Goal: Information Seeking & Learning: Understand process/instructions

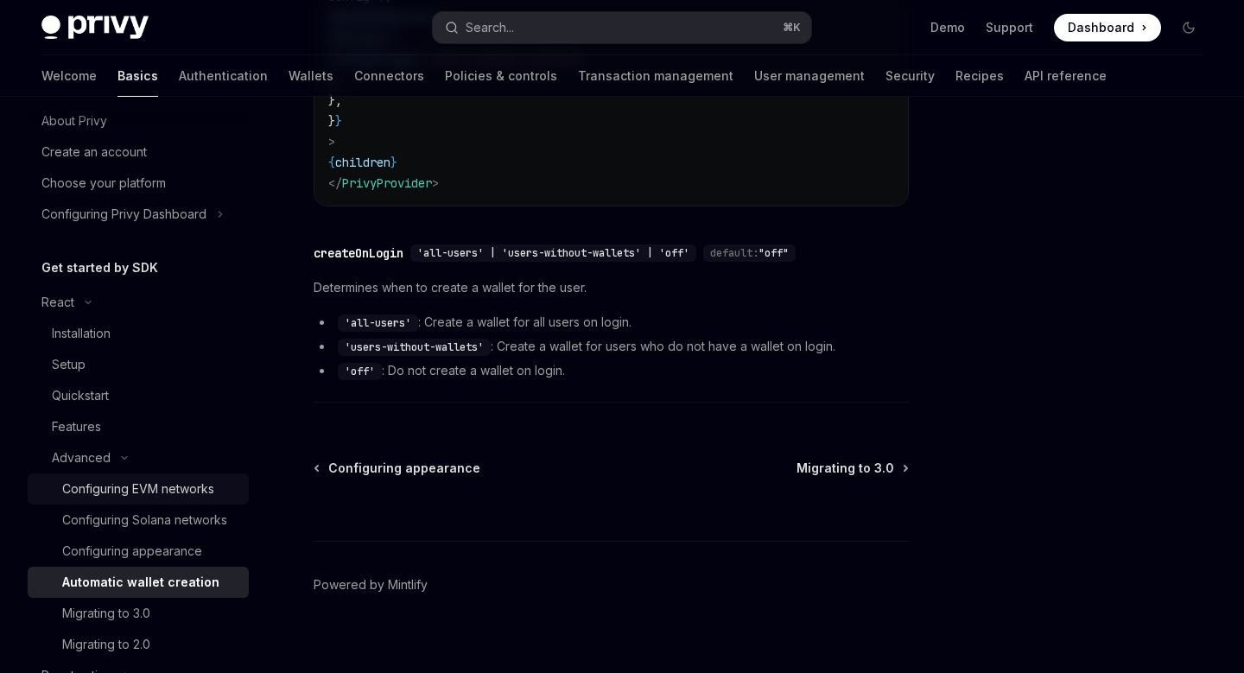
scroll to position [50, 0]
click at [495, 29] on div "Search..." at bounding box center [490, 27] width 48 height 21
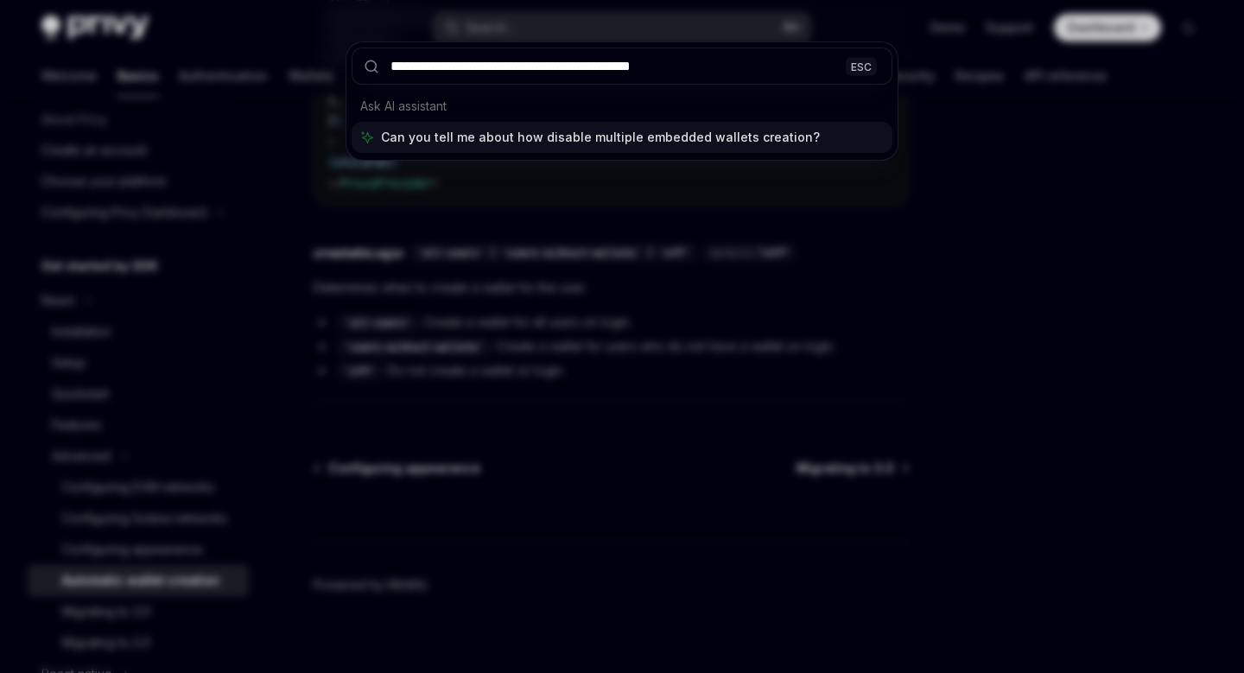
type input "**********"
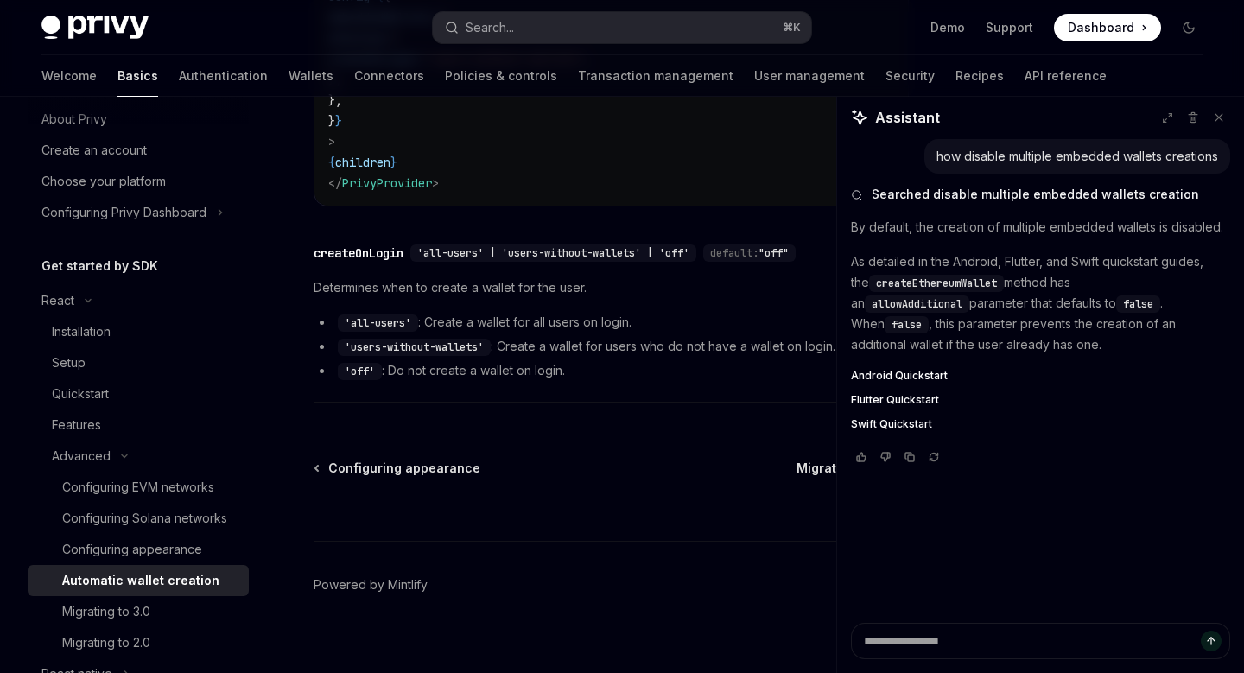
type textarea "*"
click at [962, 297] on span "allowAdditional" at bounding box center [917, 304] width 91 height 14
copy span "allowAdditional"
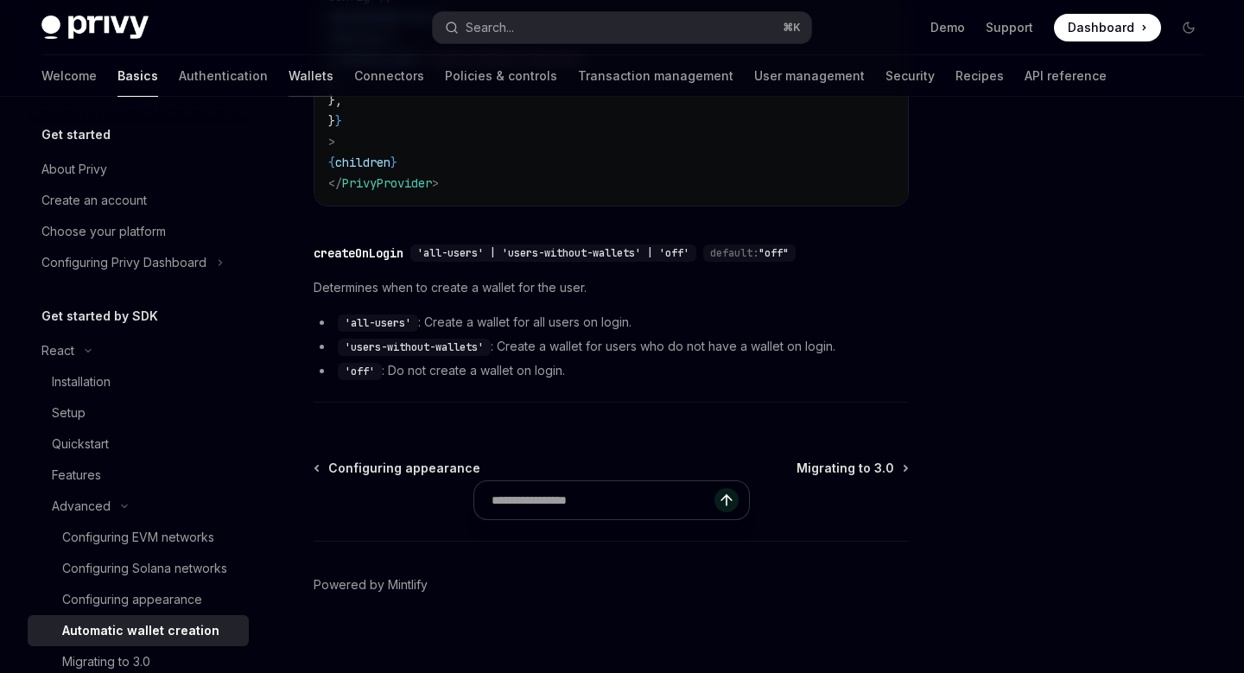
click at [289, 72] on link "Wallets" at bounding box center [311, 75] width 45 height 41
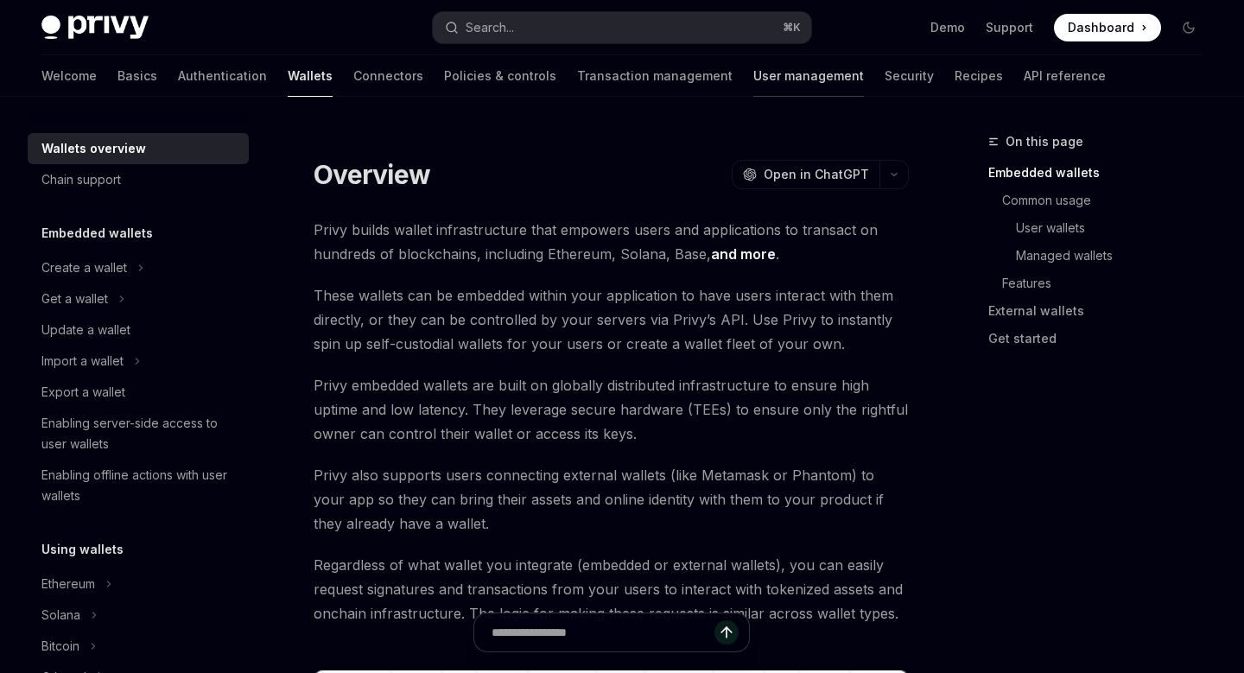
click at [753, 75] on link "User management" at bounding box center [808, 75] width 111 height 41
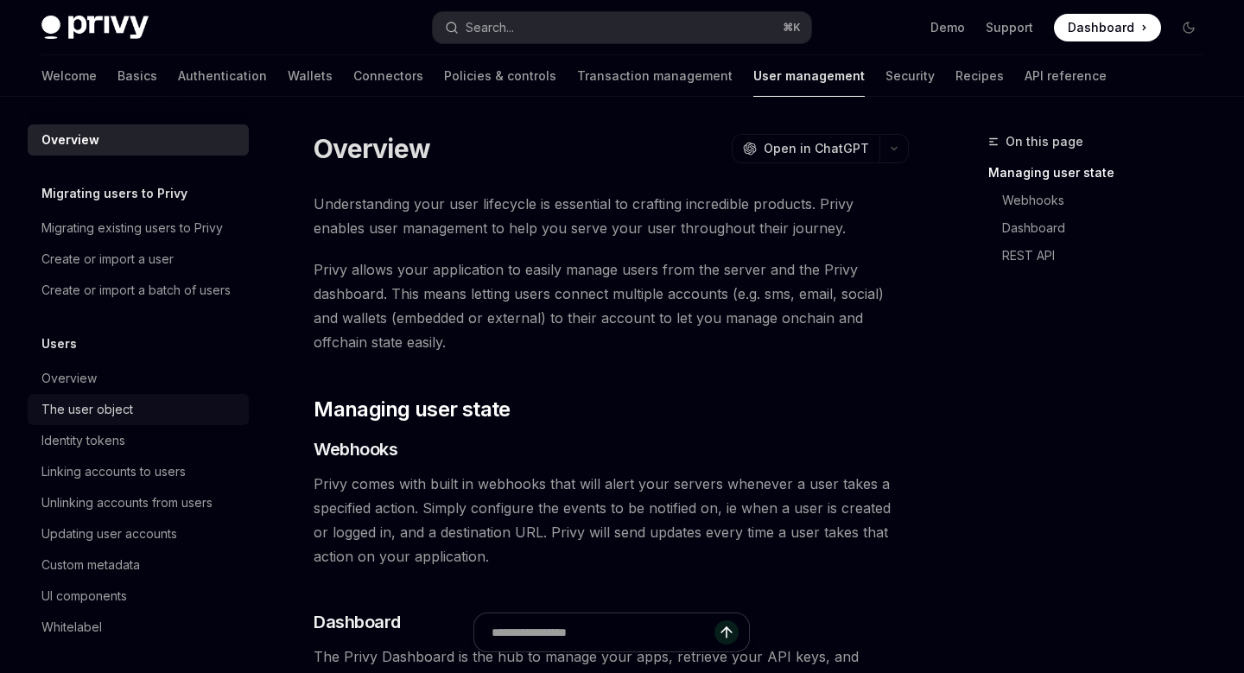
click at [143, 418] on div "The user object" at bounding box center [139, 409] width 197 height 21
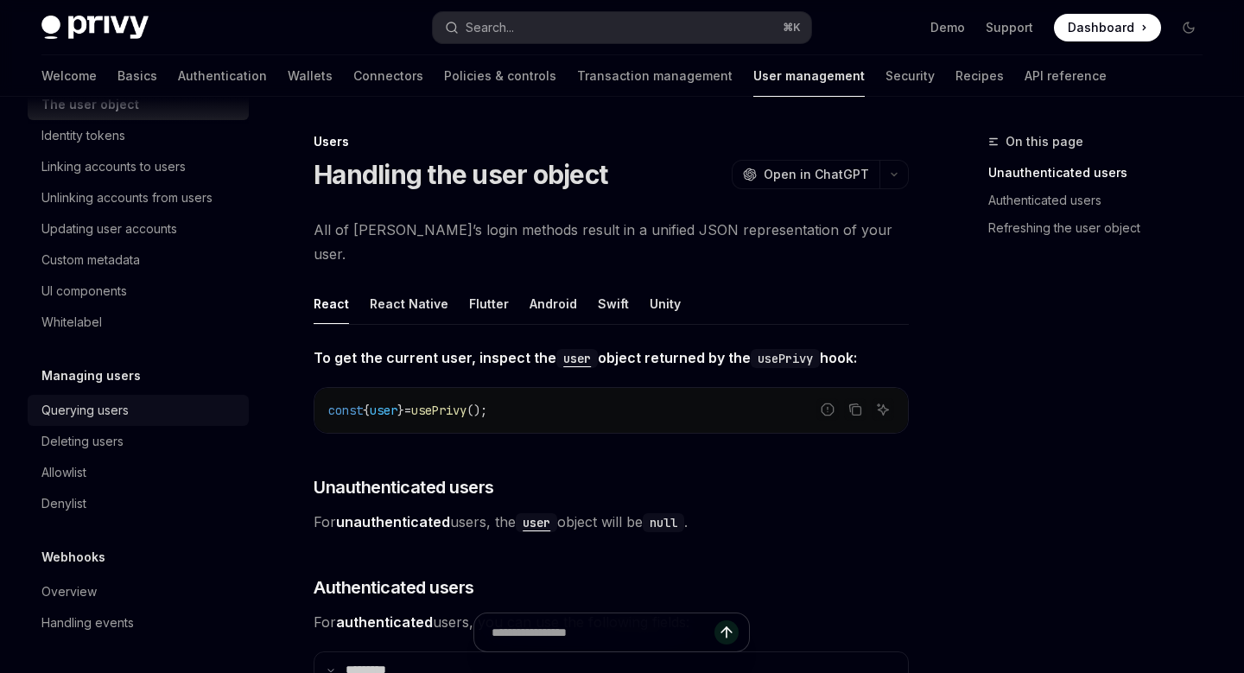
scroll to position [305, 0]
click at [155, 403] on div "Querying users" at bounding box center [139, 410] width 197 height 21
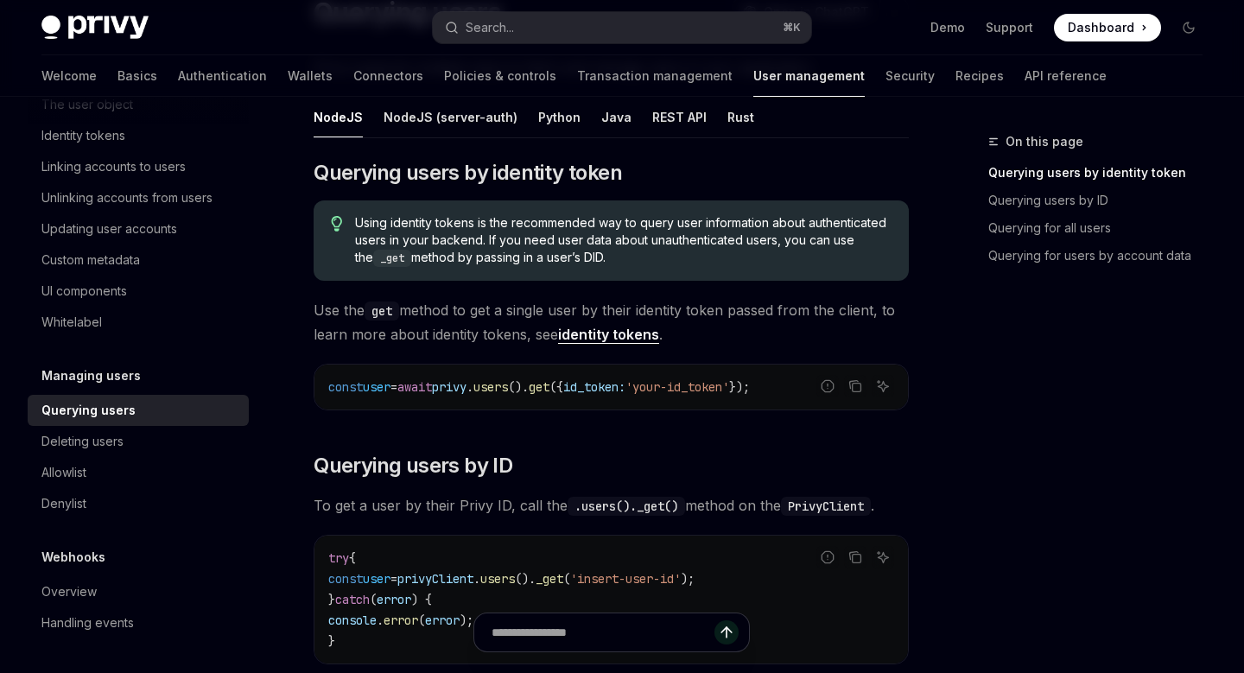
scroll to position [155, 0]
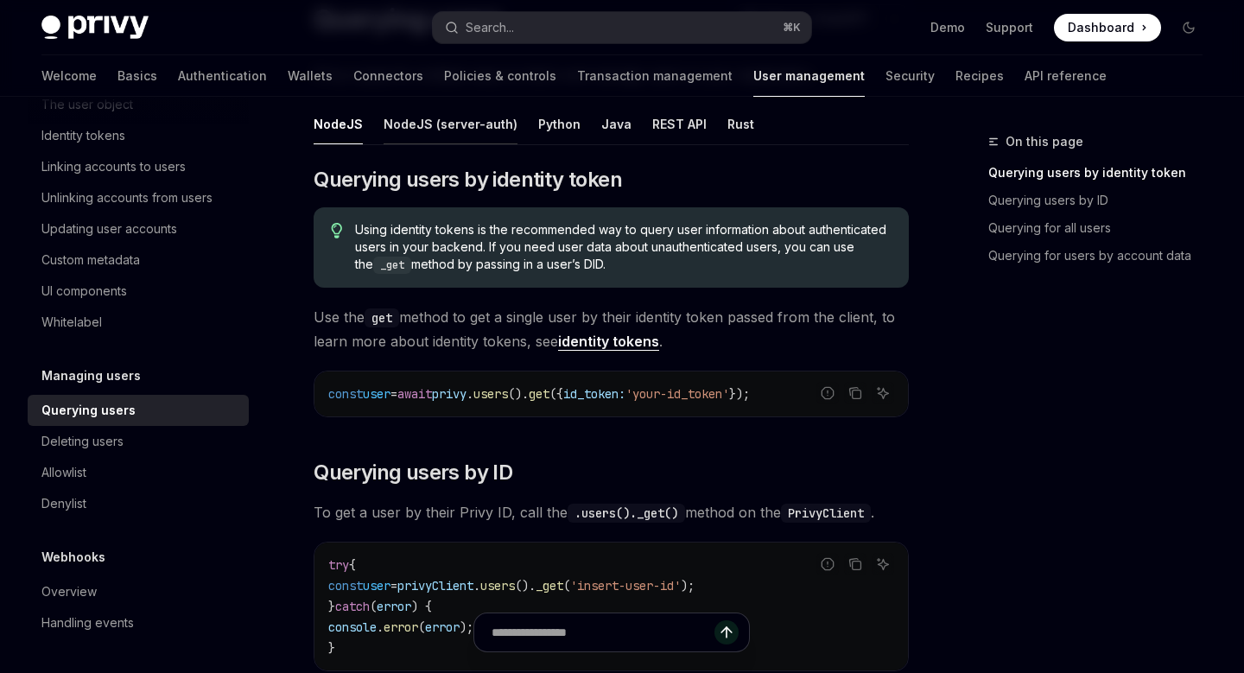
click at [416, 129] on div "NodeJS (server-auth)" at bounding box center [451, 124] width 134 height 41
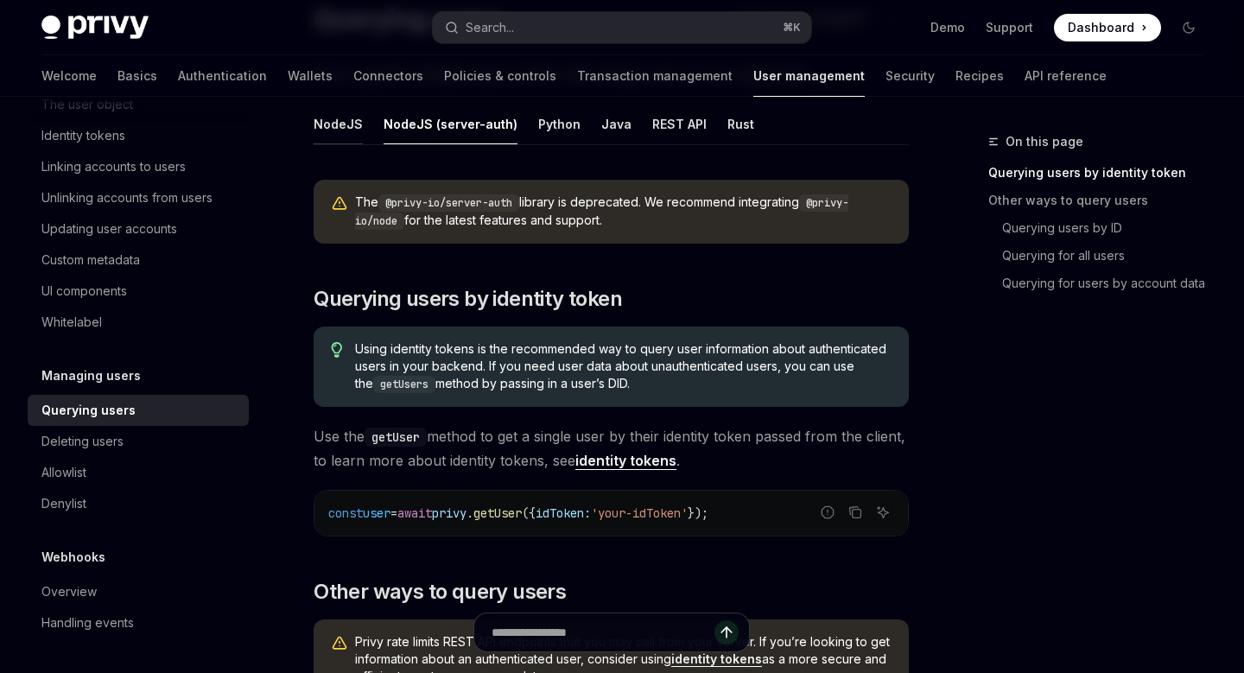
click at [357, 124] on div "NodeJS" at bounding box center [338, 124] width 49 height 41
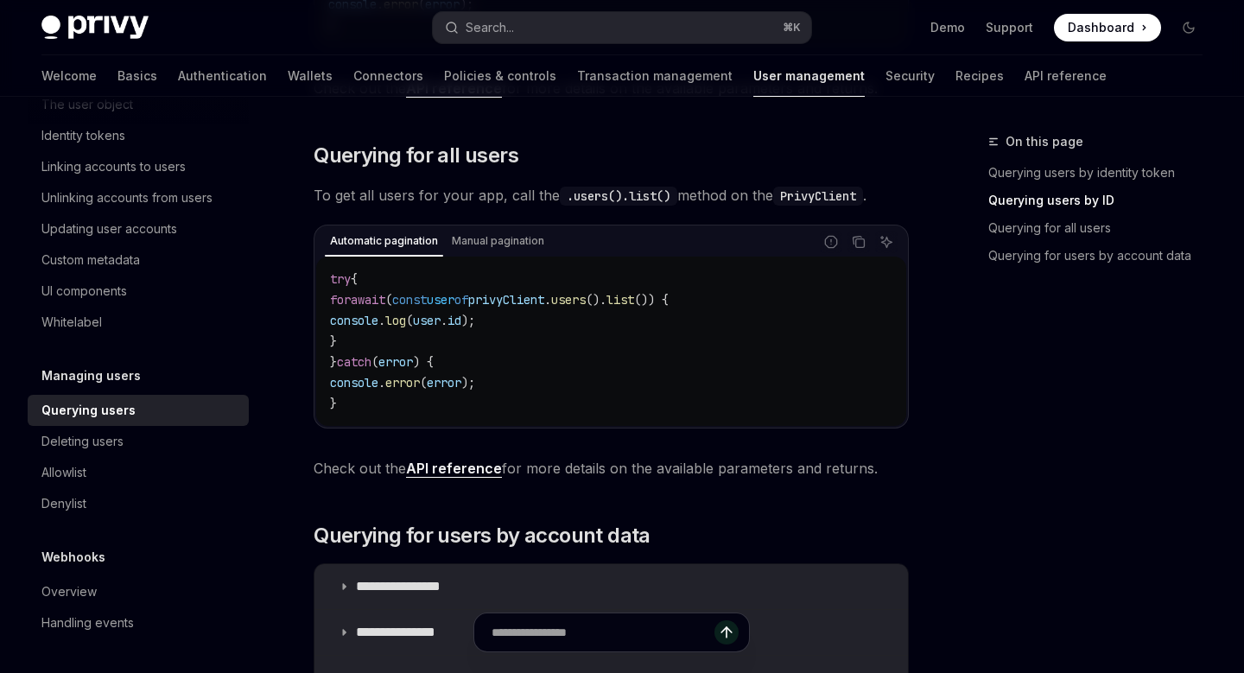
scroll to position [783, 0]
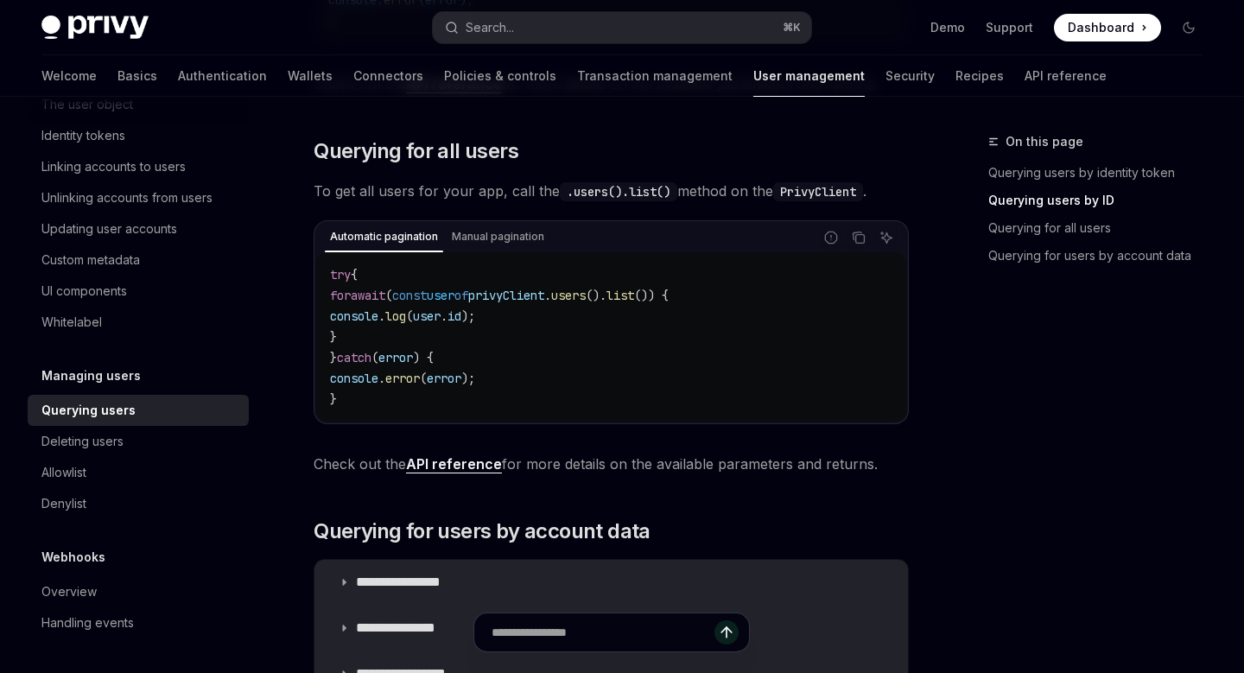
click at [460, 468] on link "API reference" at bounding box center [454, 464] width 96 height 18
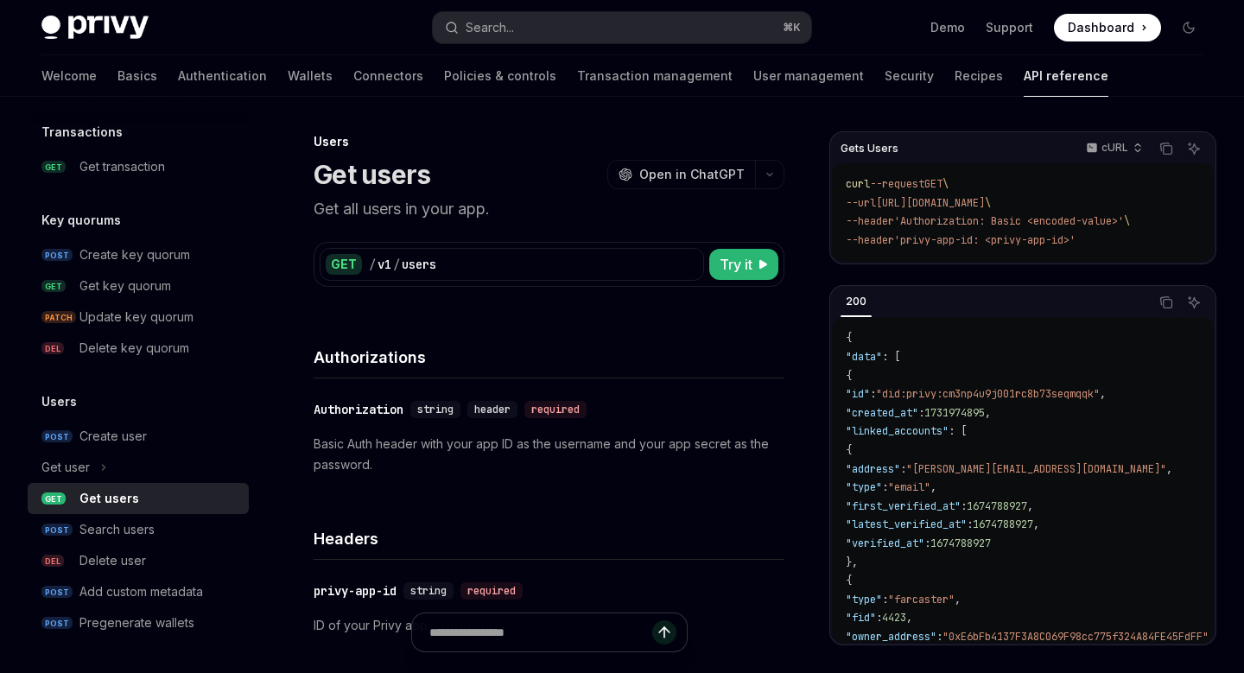
click at [118, 501] on div "Get users" at bounding box center [109, 498] width 60 height 21
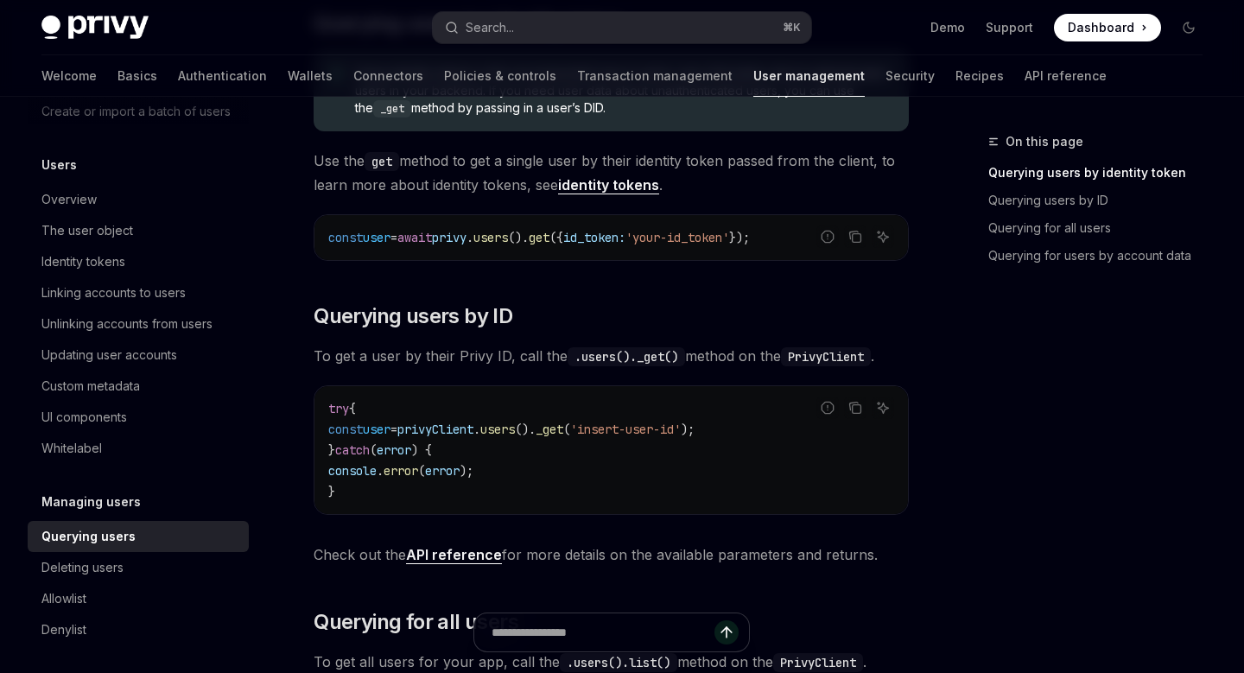
scroll to position [325, 0]
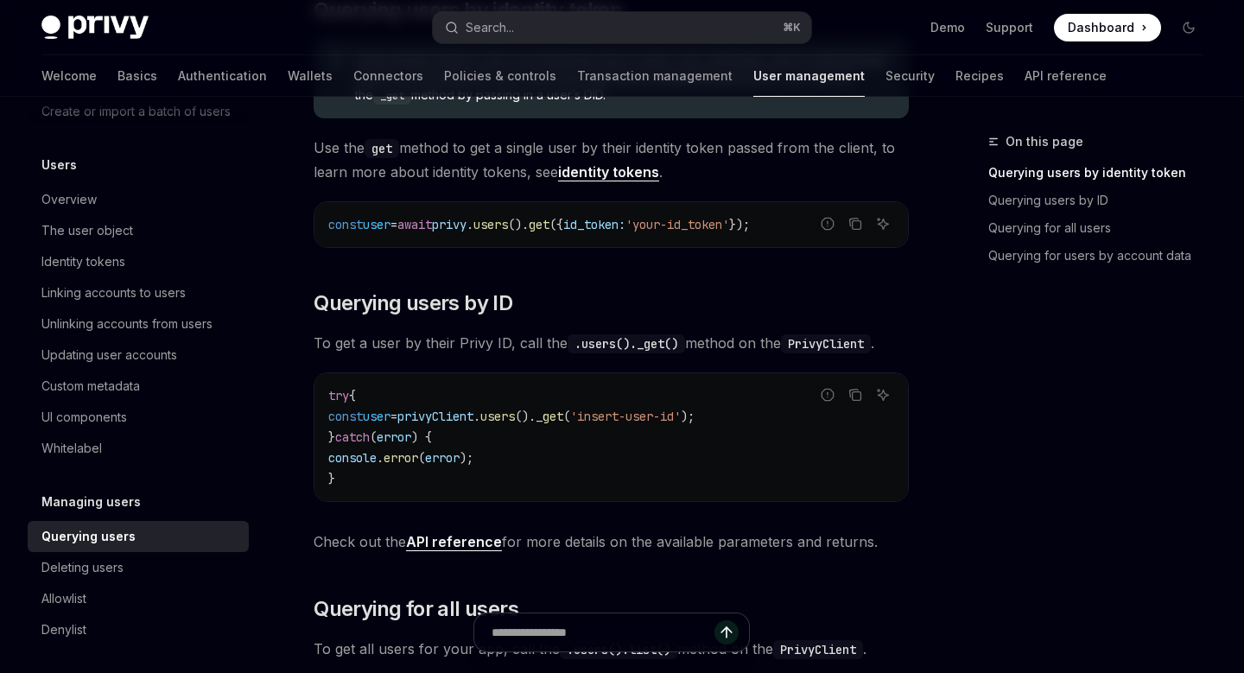
click at [473, 416] on span "privyClient" at bounding box center [435, 417] width 76 height 16
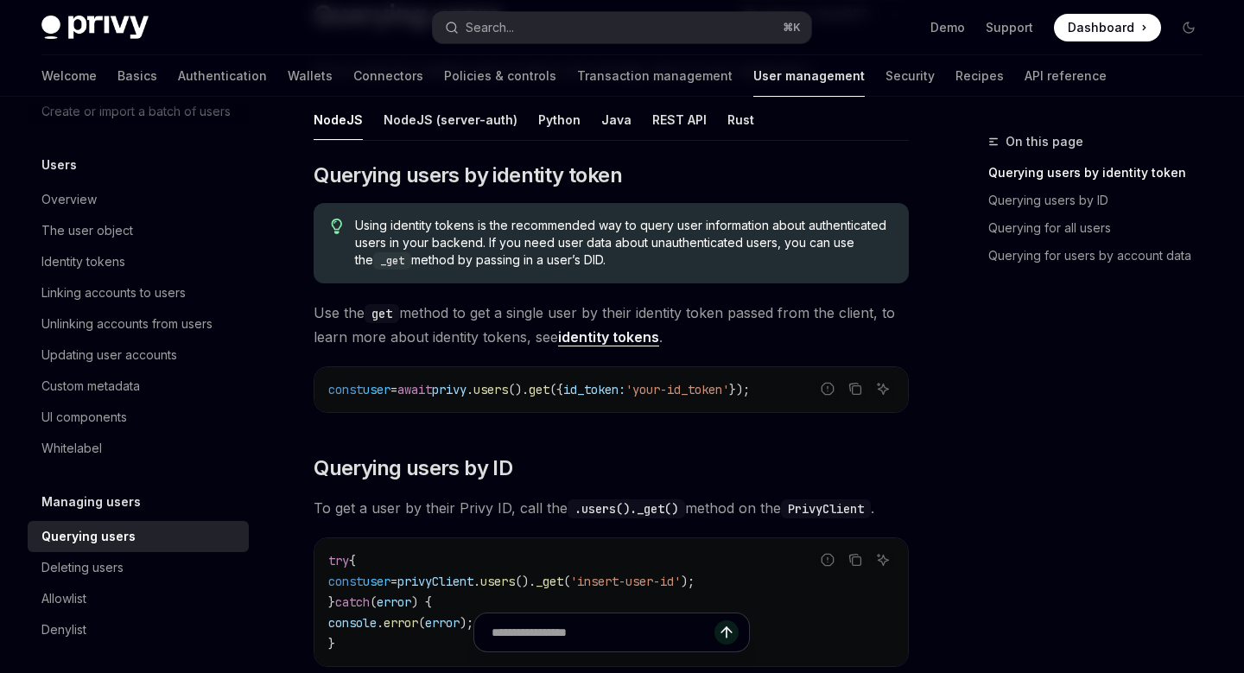
click at [466, 386] on span "privy" at bounding box center [449, 390] width 35 height 16
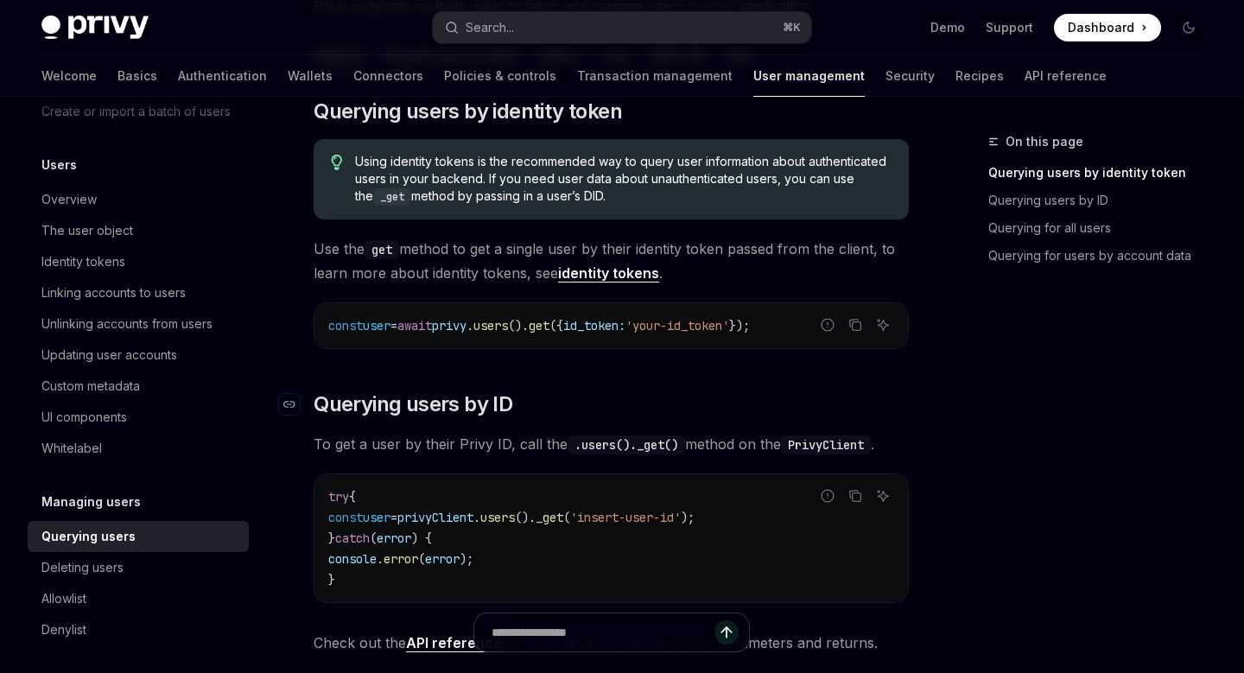
scroll to position [225, 0]
click at [473, 516] on span "privyClient" at bounding box center [435, 516] width 76 height 16
copy span "privyClient"
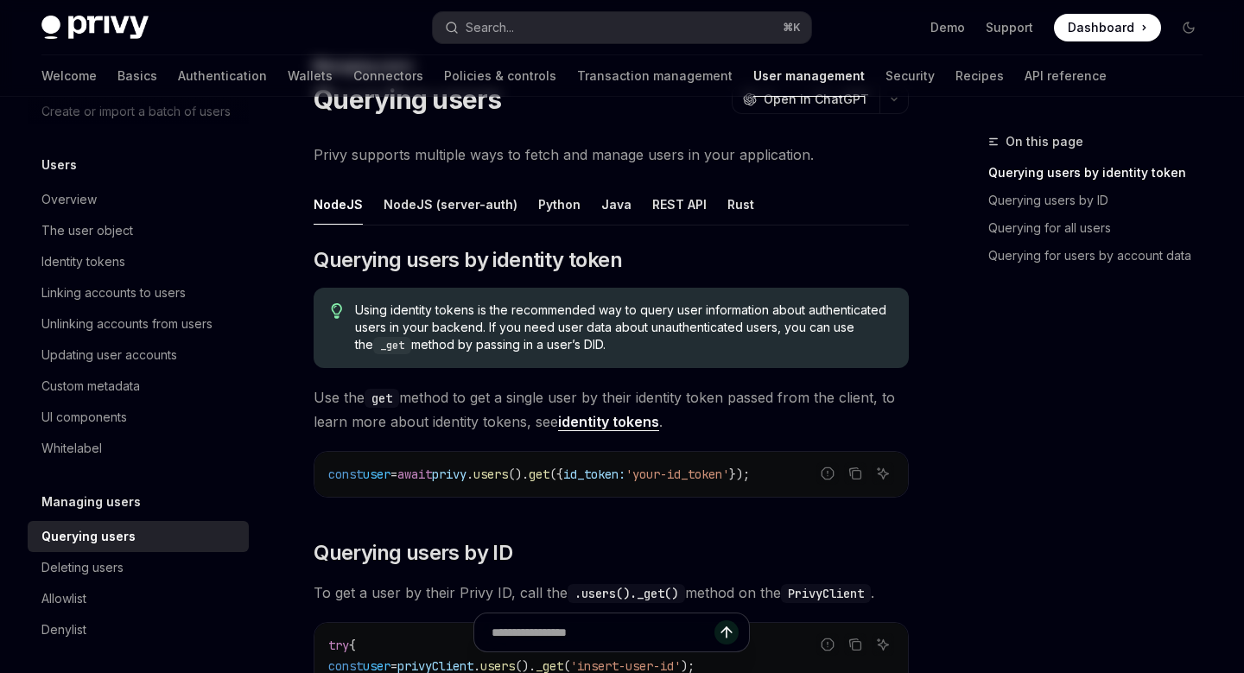
scroll to position [0, 0]
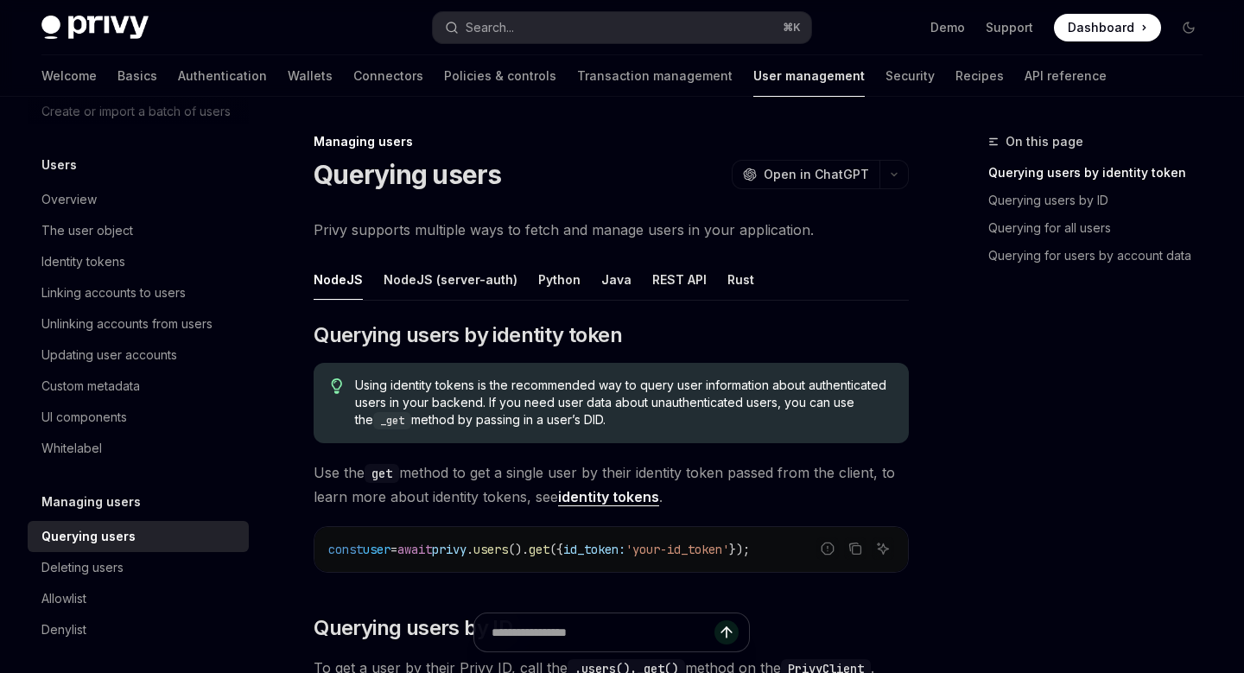
click at [321, 282] on div "NodeJS" at bounding box center [338, 279] width 49 height 41
type textarea "*"
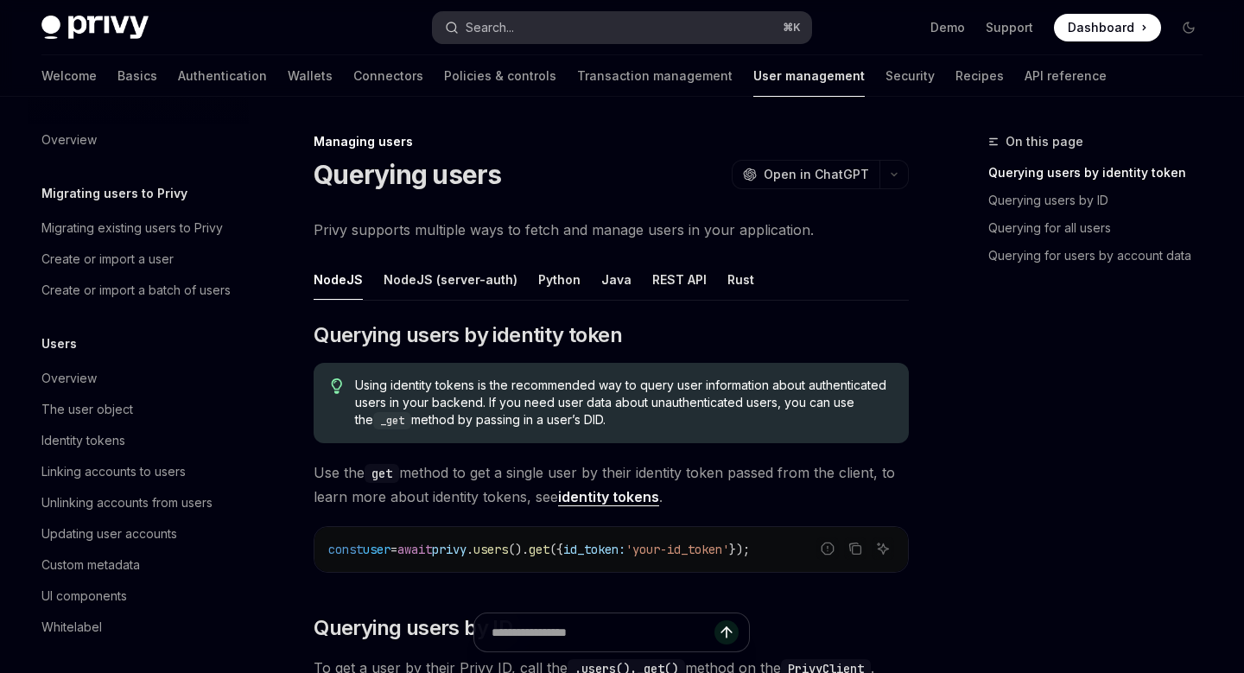
click at [529, 22] on button "Search... ⌘ K" at bounding box center [622, 27] width 378 height 31
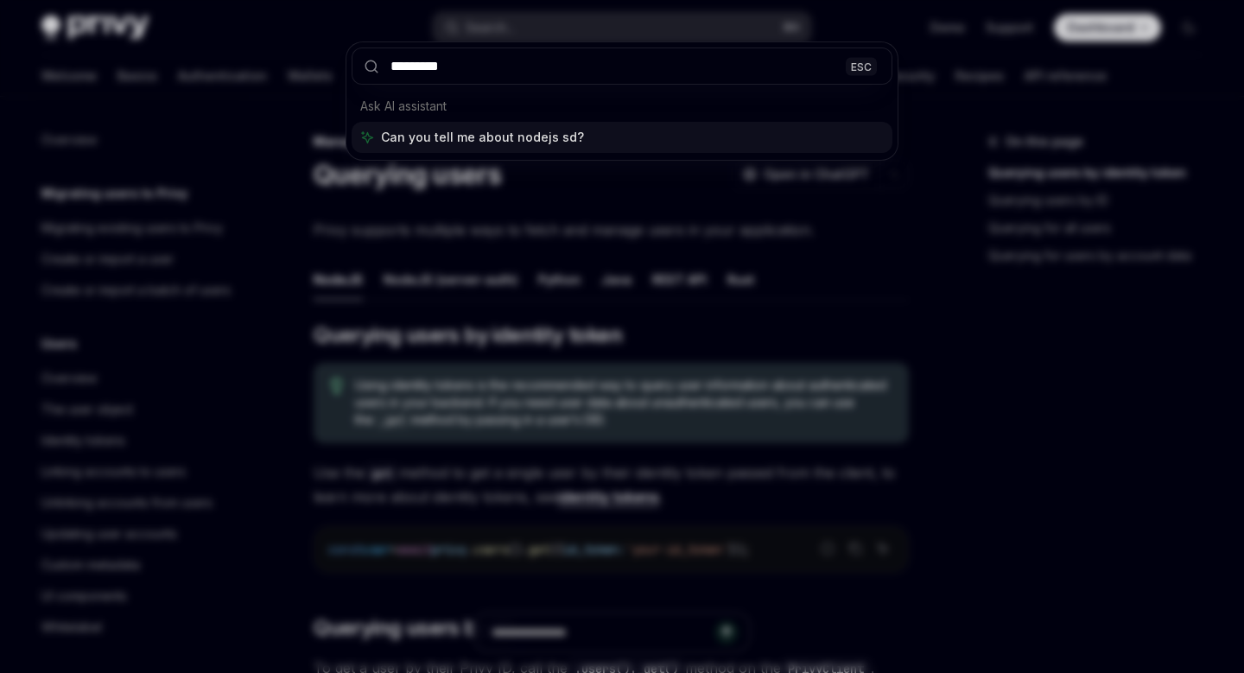
type input "**********"
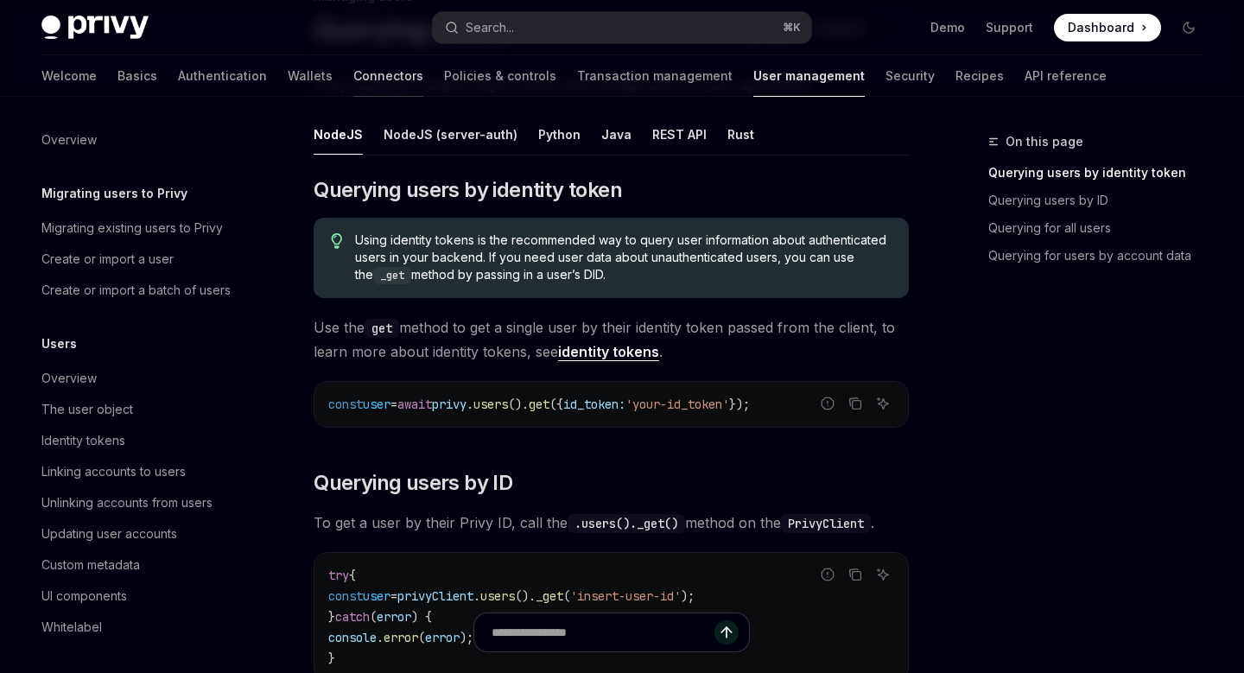
click at [353, 78] on link "Connectors" at bounding box center [388, 75] width 70 height 41
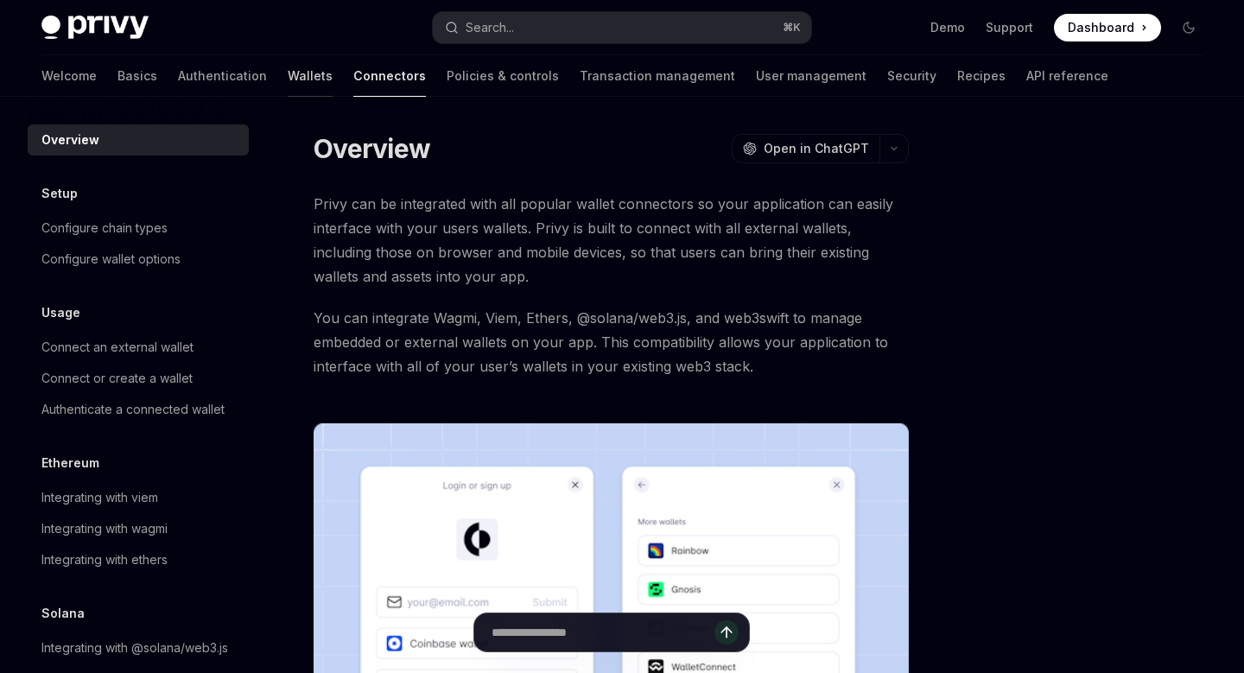
click at [288, 76] on link "Wallets" at bounding box center [310, 75] width 45 height 41
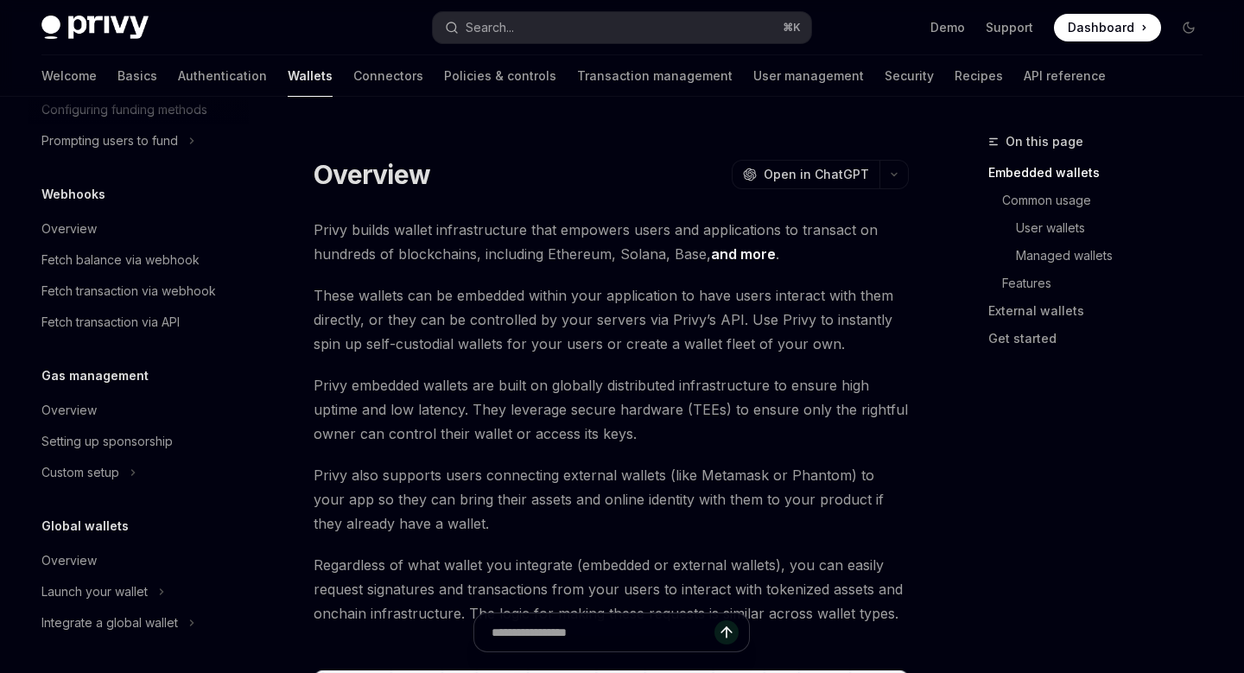
scroll to position [811, 0]
click at [178, 73] on link "Authentication" at bounding box center [222, 75] width 89 height 41
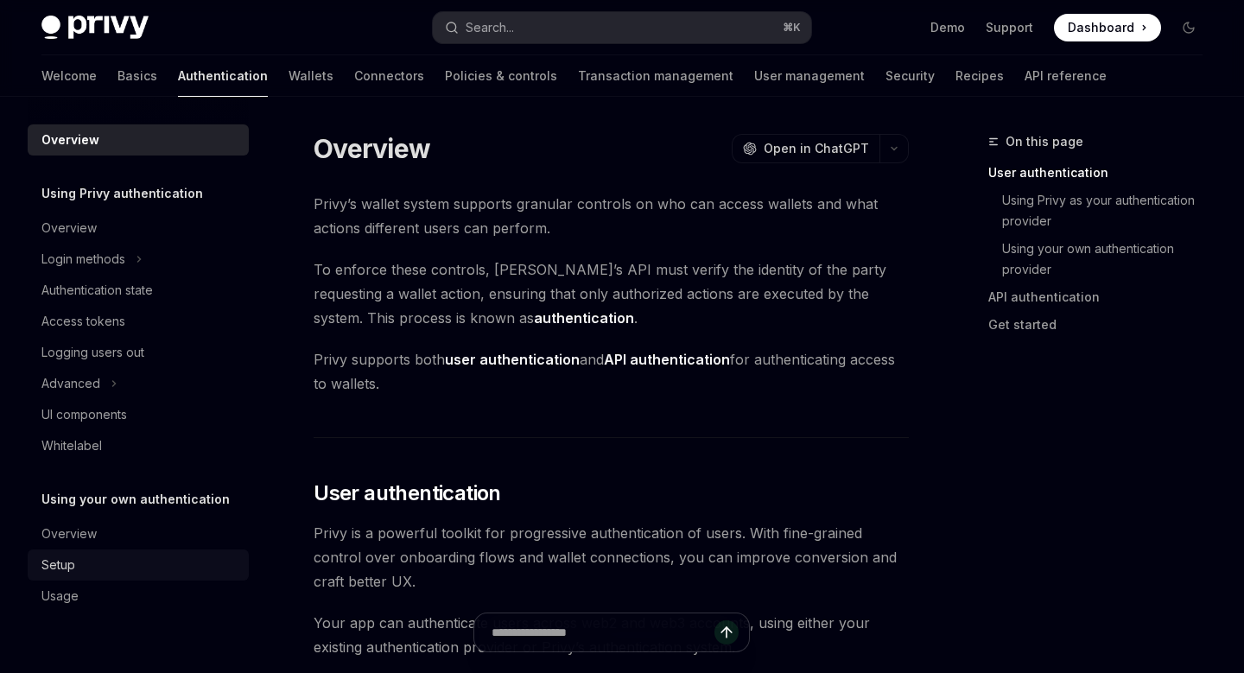
click at [82, 553] on link "Setup" at bounding box center [138, 564] width 221 height 31
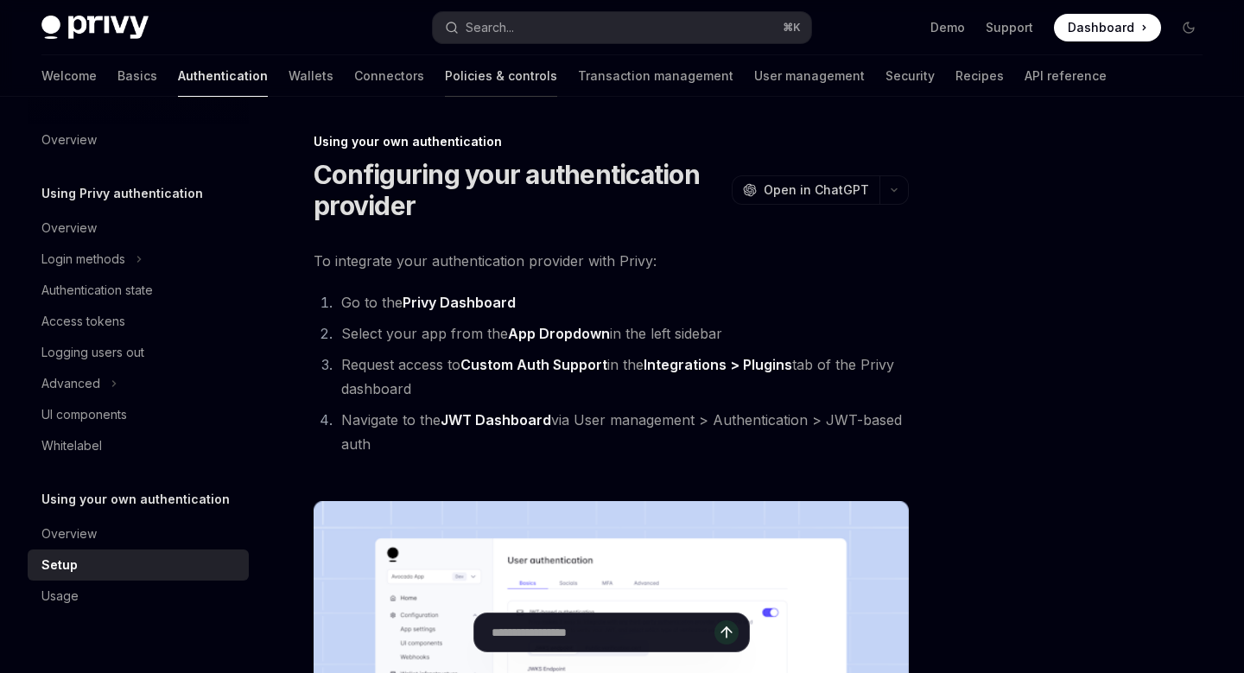
click at [445, 79] on link "Policies & controls" at bounding box center [501, 75] width 112 height 41
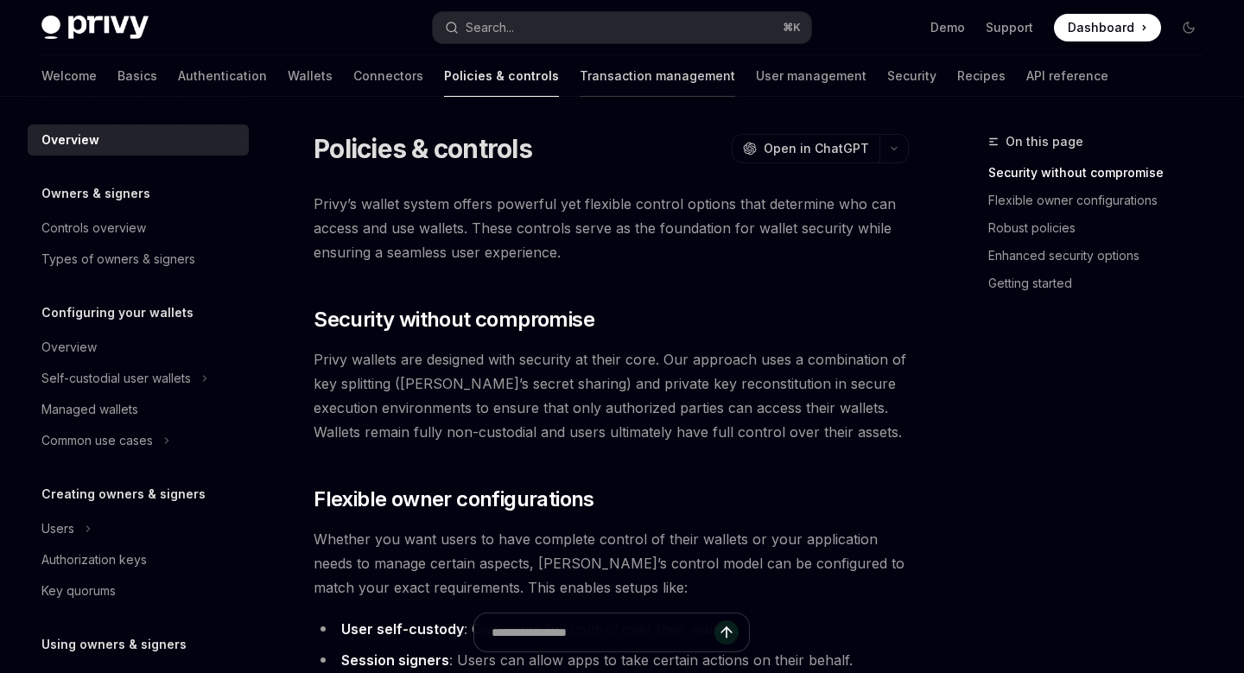
click at [580, 73] on link "Transaction management" at bounding box center [657, 75] width 155 height 41
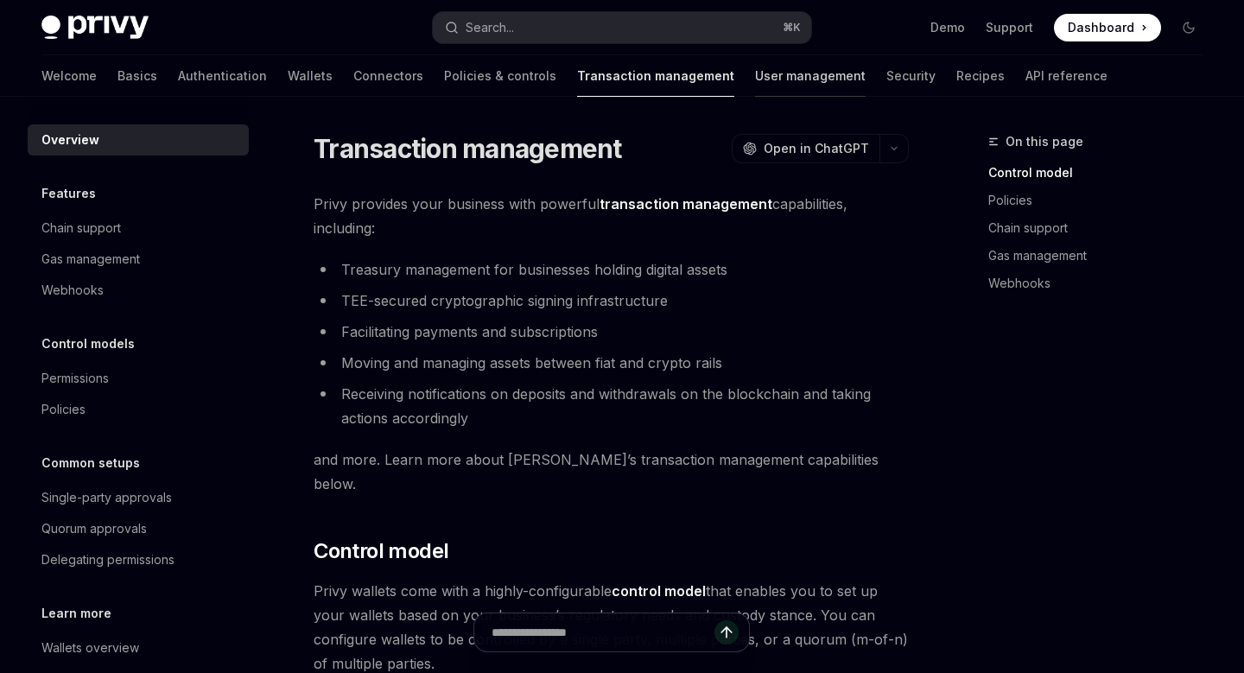
click at [755, 79] on link "User management" at bounding box center [810, 75] width 111 height 41
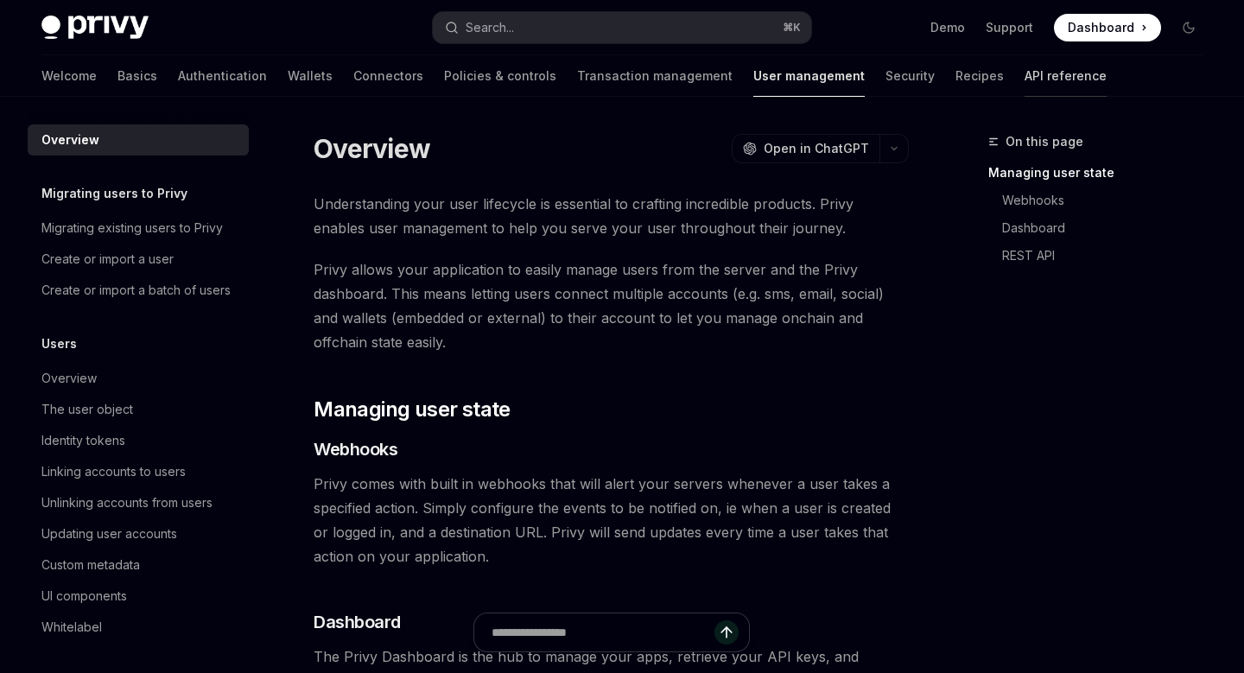
click at [1025, 72] on link "API reference" at bounding box center [1066, 75] width 82 height 41
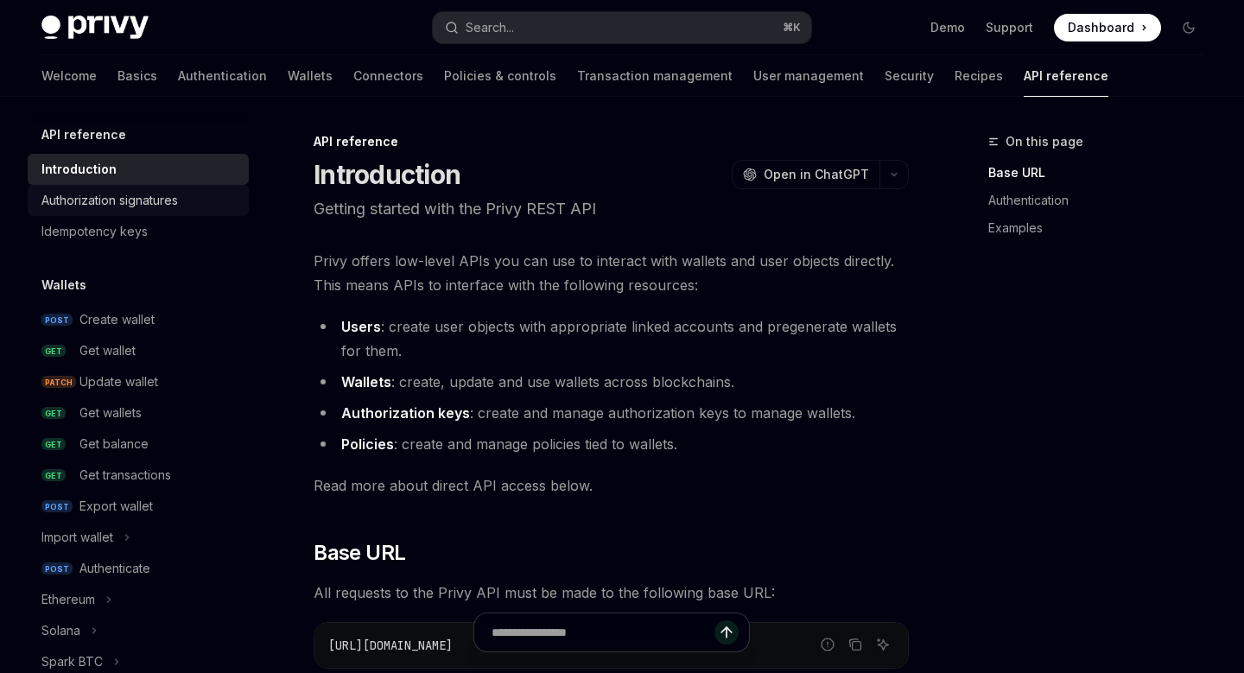
click at [198, 201] on div "Authorization signatures" at bounding box center [139, 200] width 197 height 21
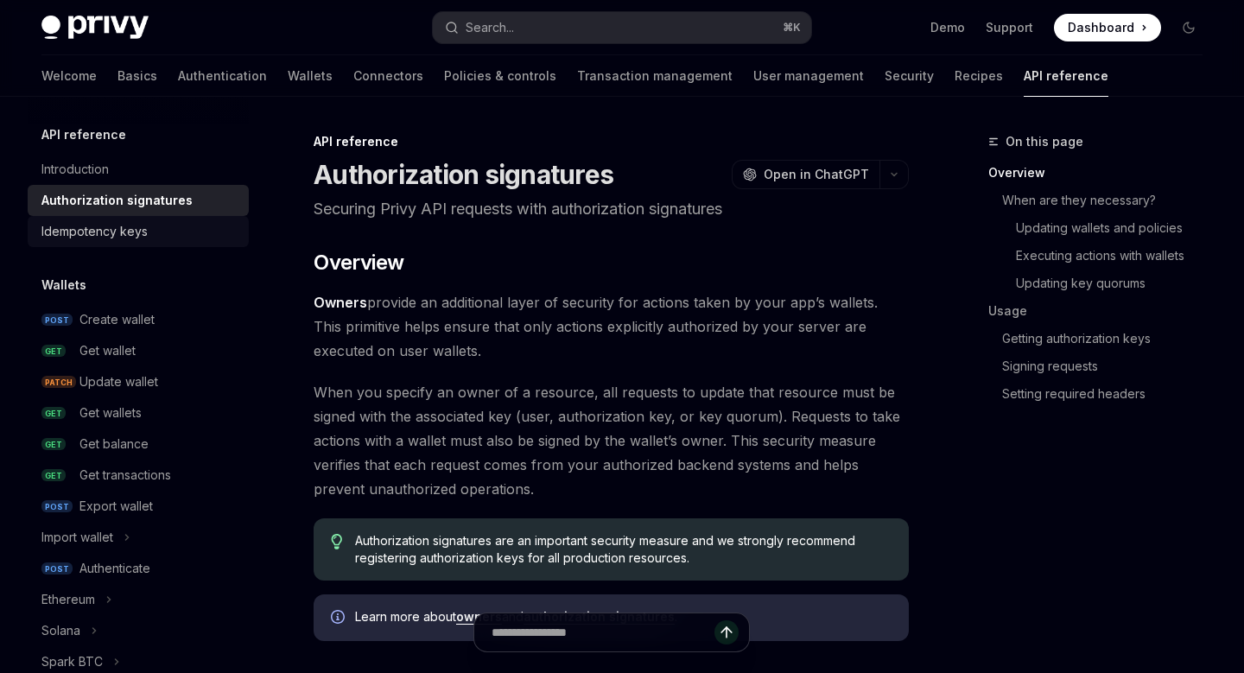
click at [161, 240] on div "Idempotency keys" at bounding box center [139, 231] width 197 height 21
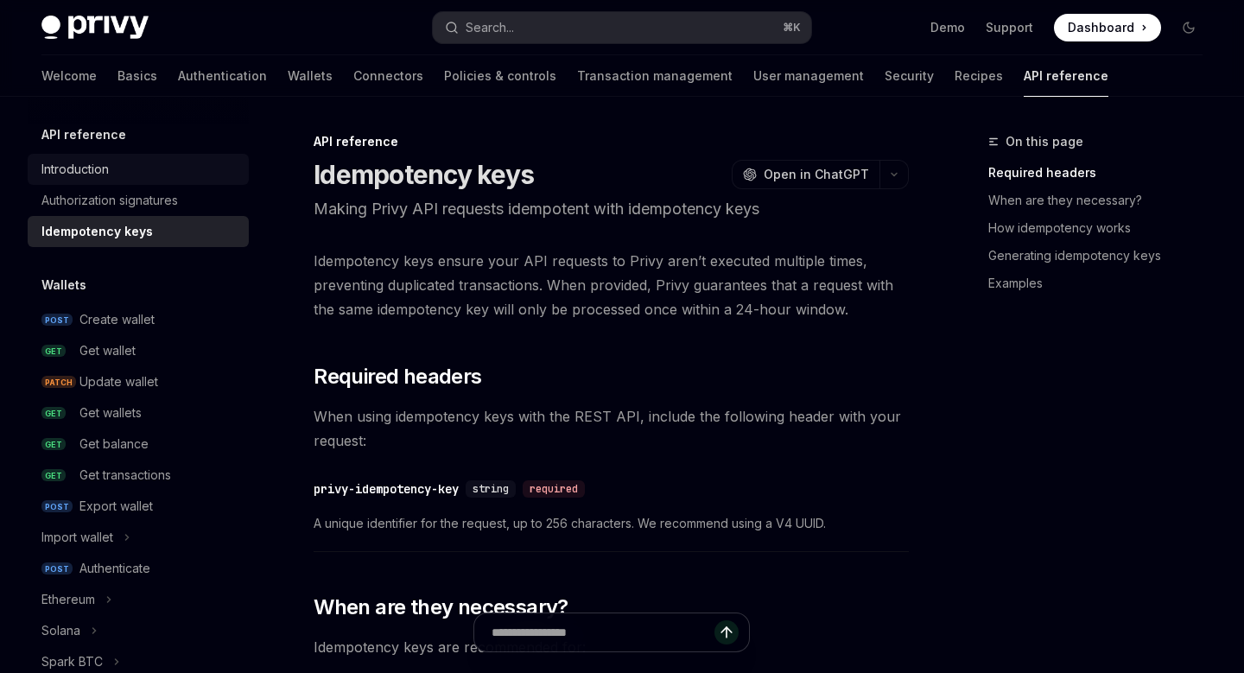
click at [174, 166] on div "Introduction" at bounding box center [139, 169] width 197 height 21
type textarea "*"
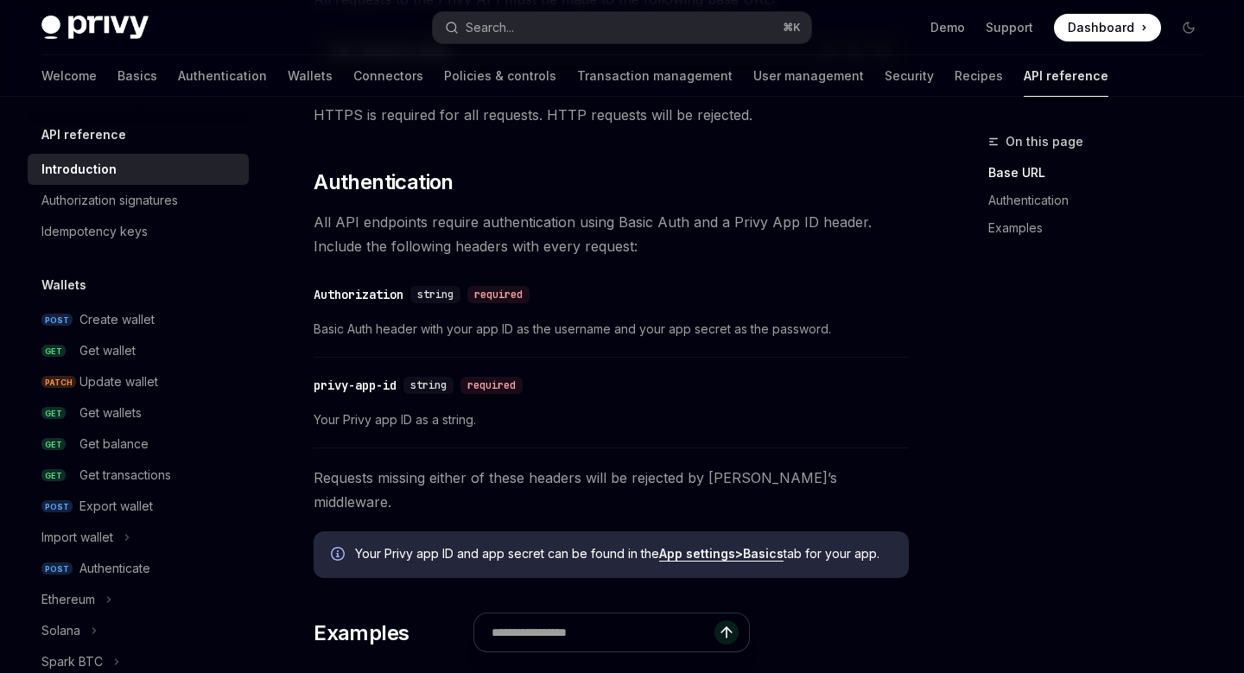
scroll to position [603, 0]
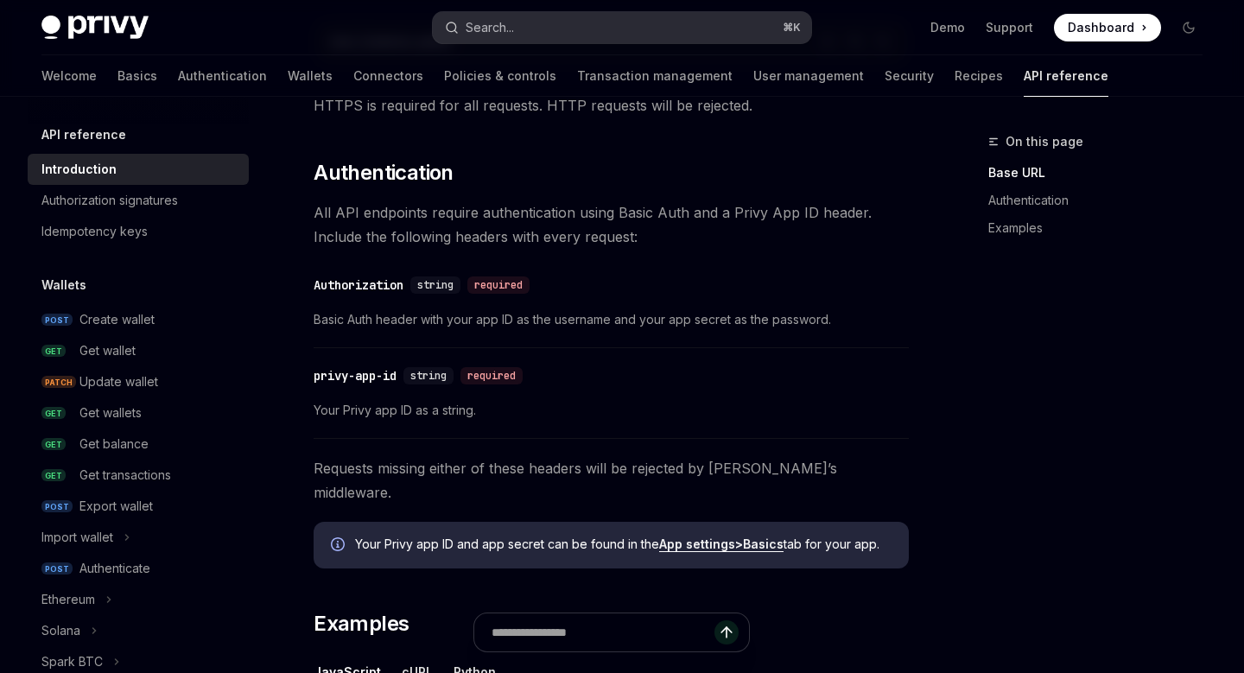
click at [497, 39] on button "Search... ⌘ K" at bounding box center [622, 27] width 378 height 31
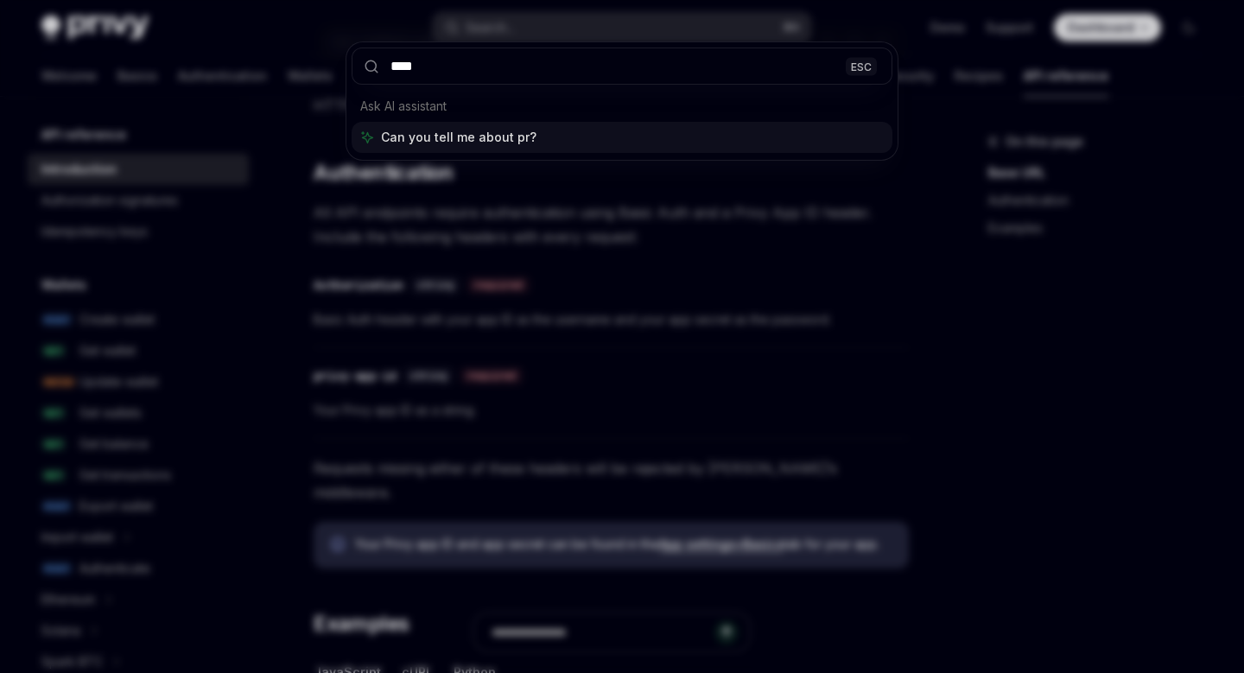
type input "*****"
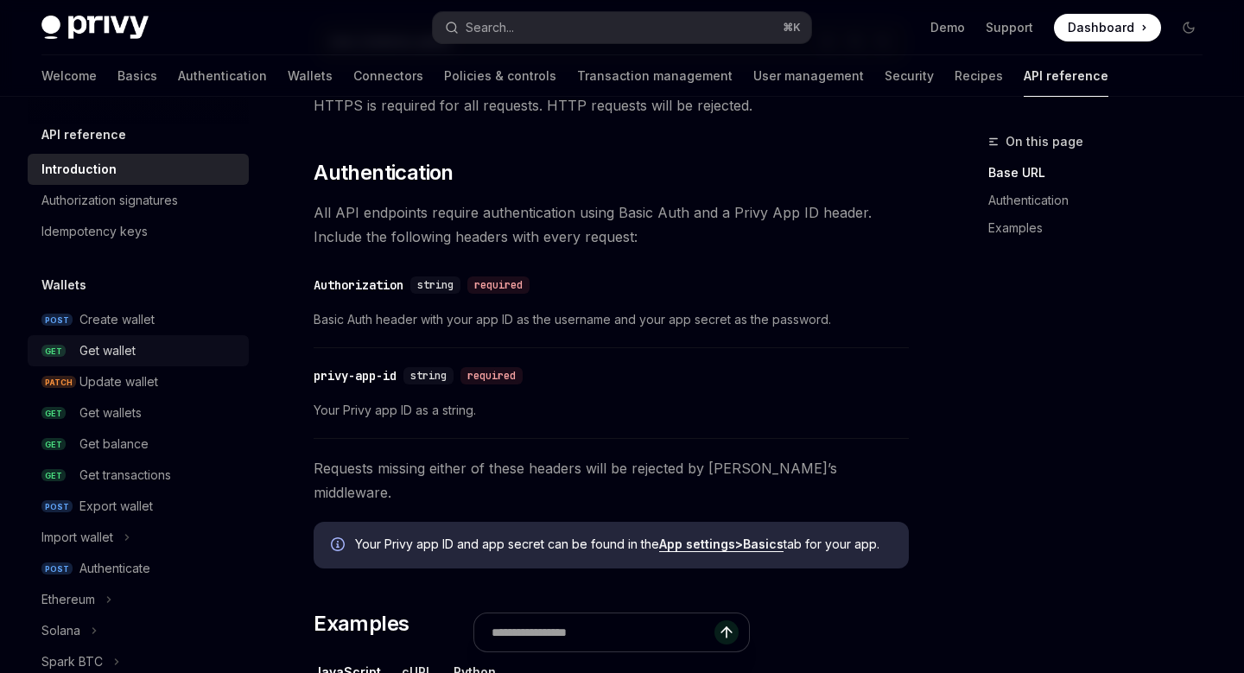
click at [147, 346] on div "Get wallet" at bounding box center [158, 350] width 159 height 21
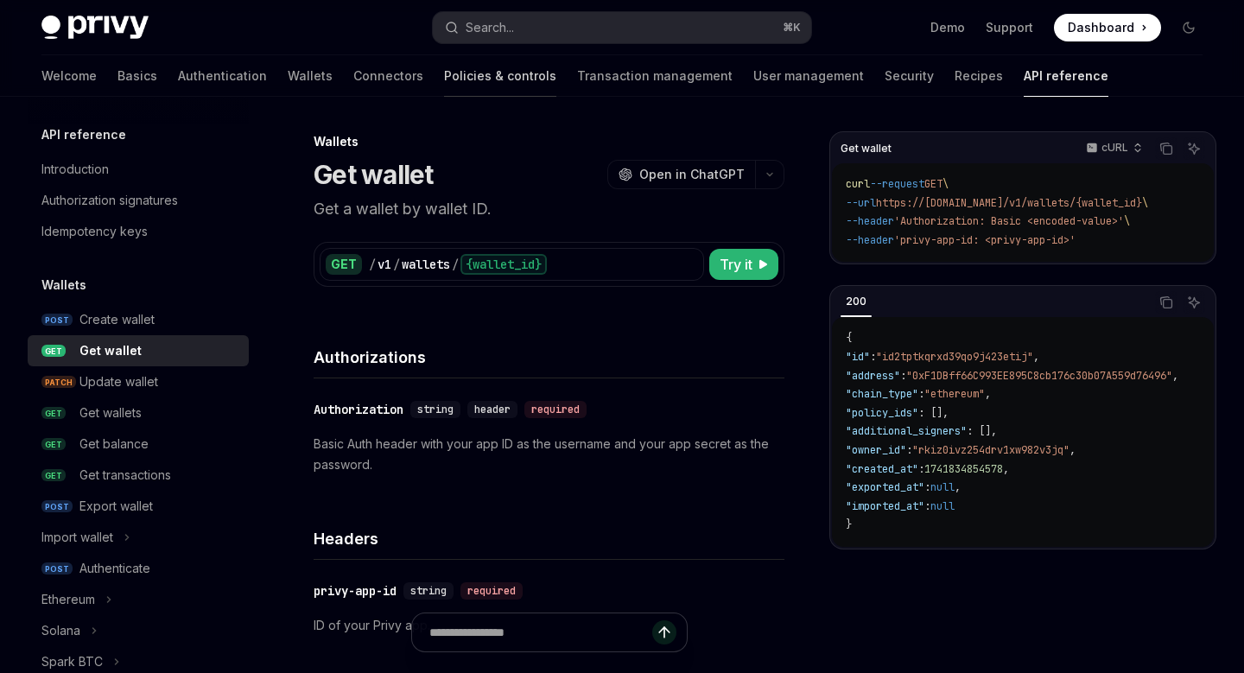
click at [444, 80] on link "Policies & controls" at bounding box center [500, 75] width 112 height 41
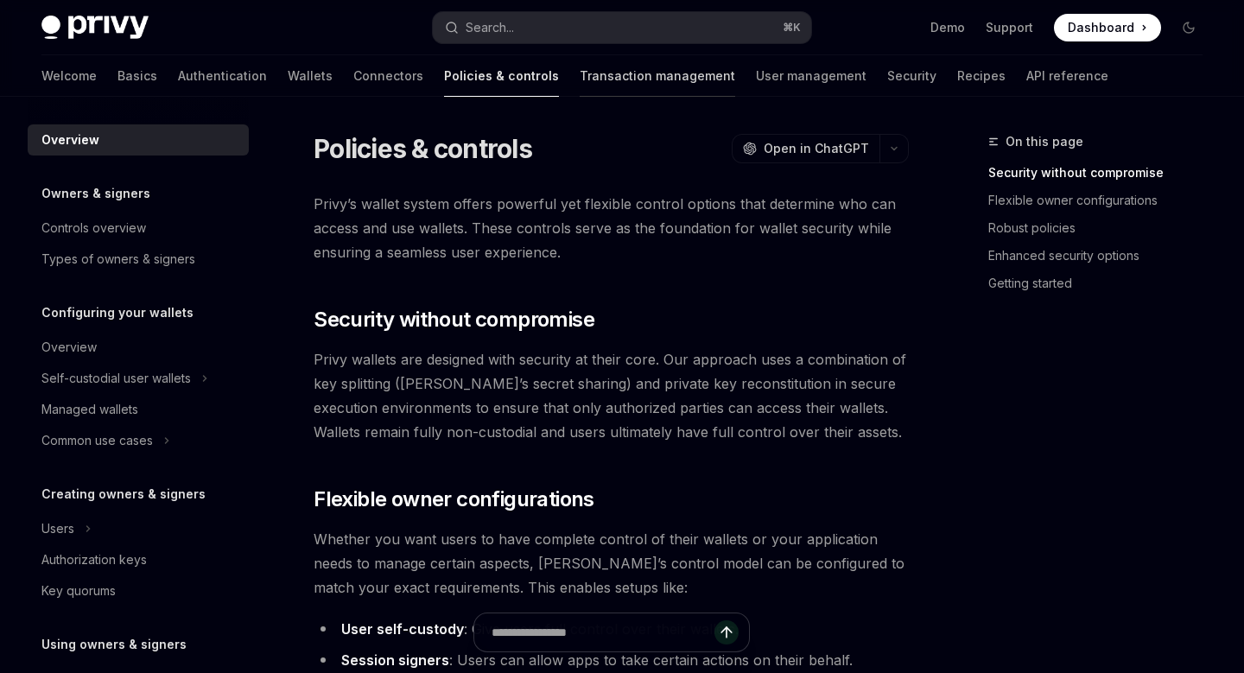
click at [580, 82] on link "Transaction management" at bounding box center [657, 75] width 155 height 41
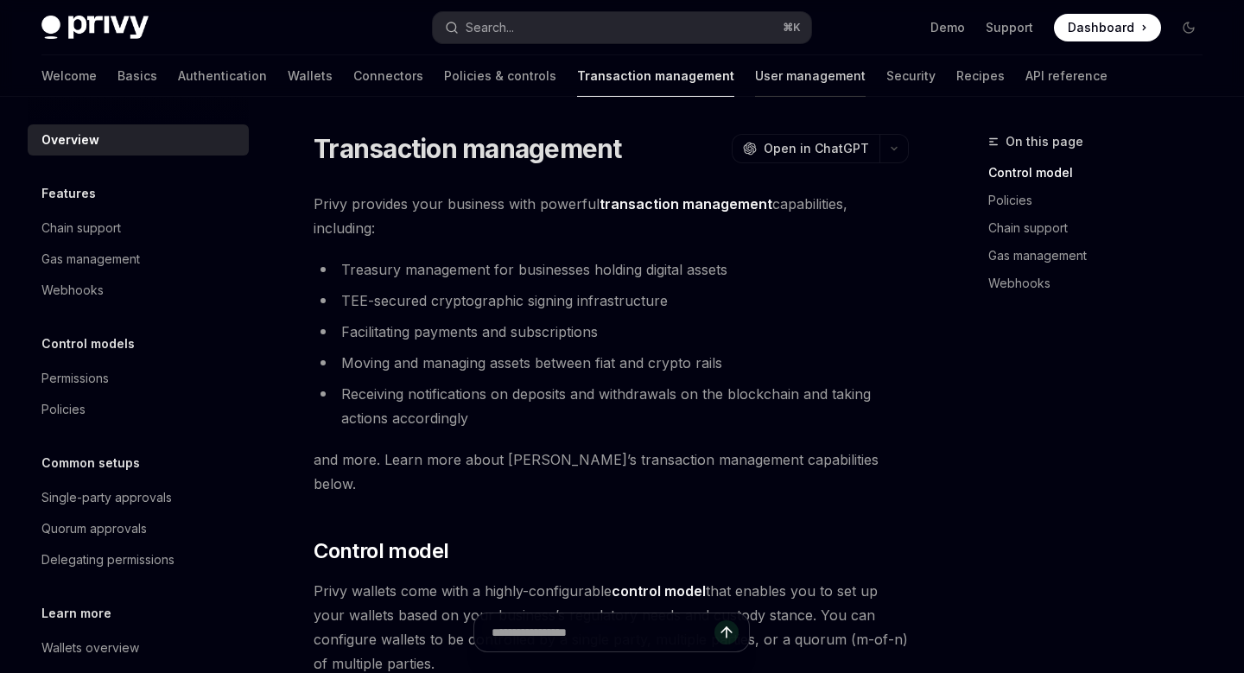
click at [755, 86] on link "User management" at bounding box center [810, 75] width 111 height 41
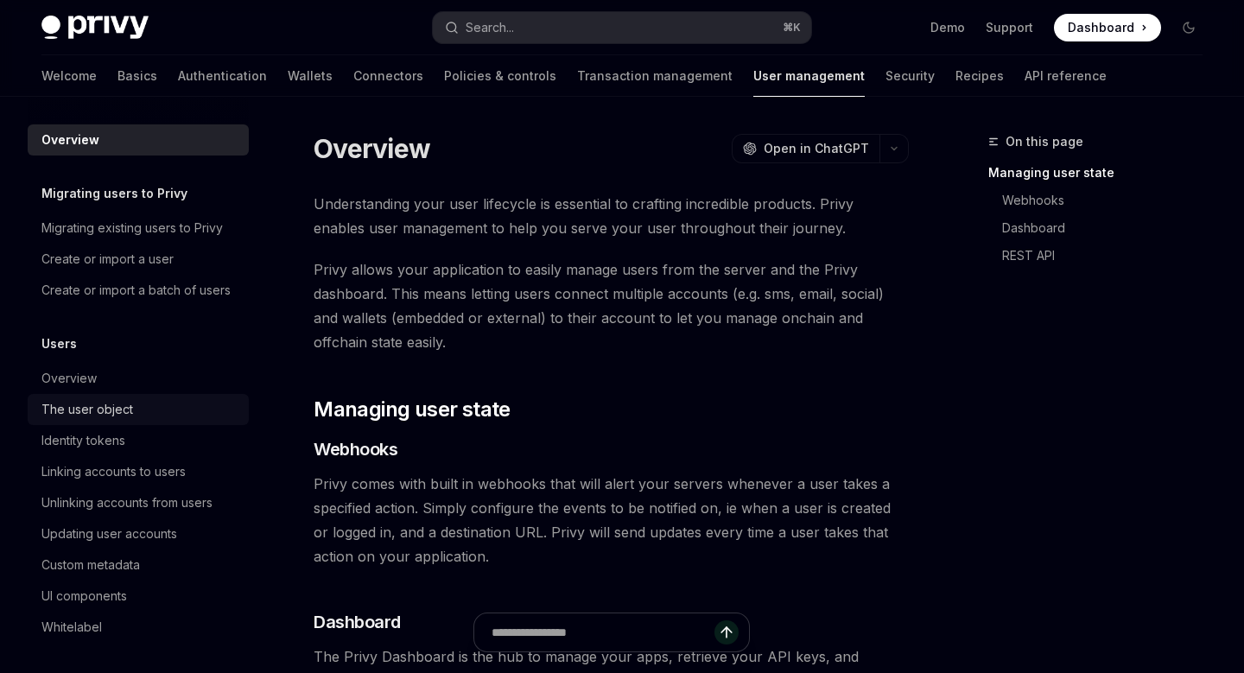
click at [130, 409] on div "The user object" at bounding box center [87, 409] width 92 height 21
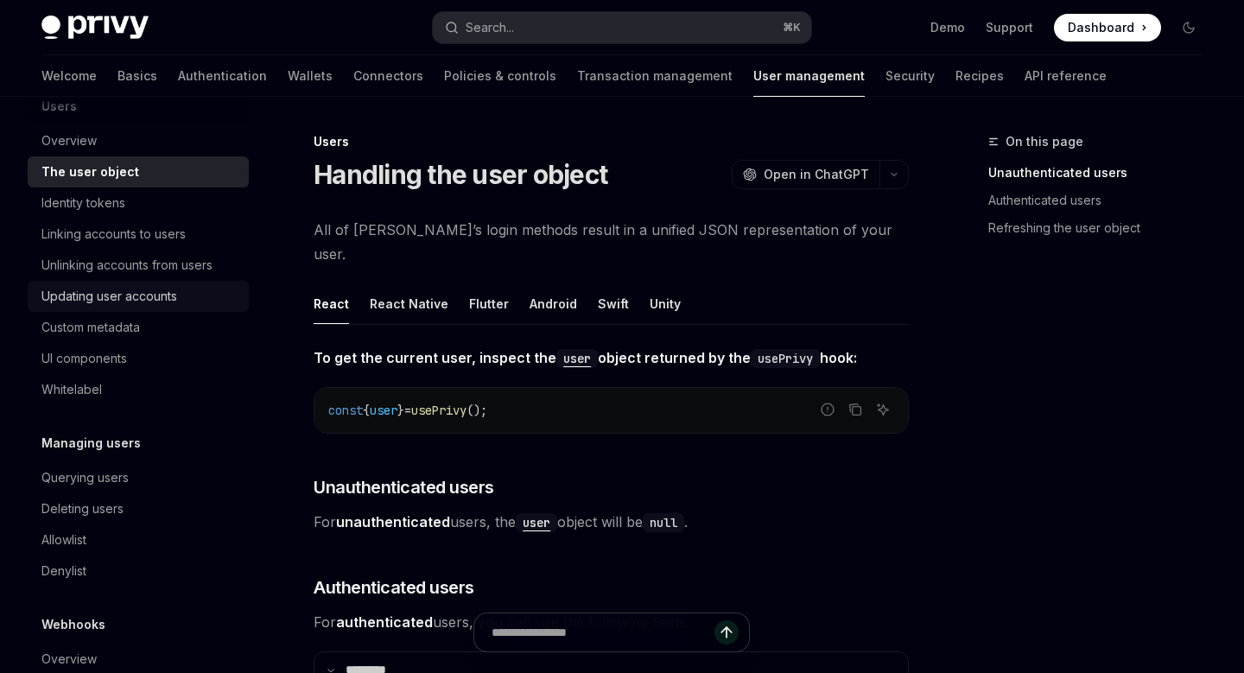
scroll to position [241, 0]
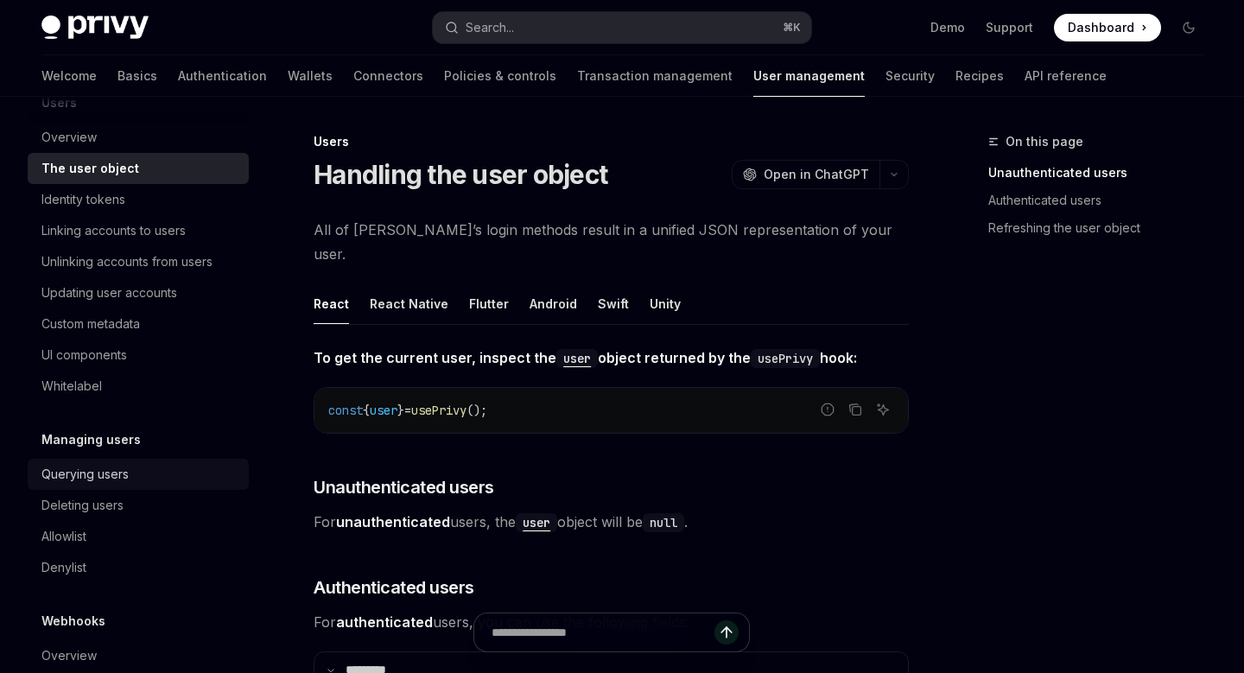
click at [117, 481] on div "Querying users" at bounding box center [84, 474] width 87 height 21
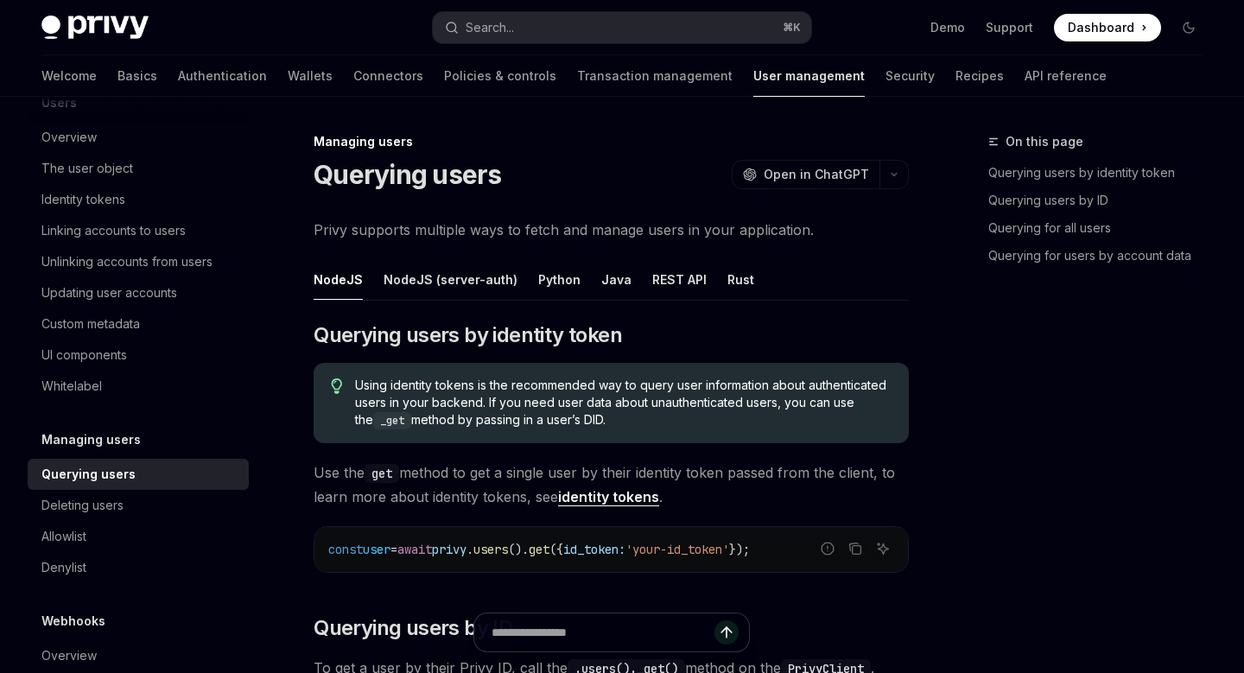
type textarea "*"
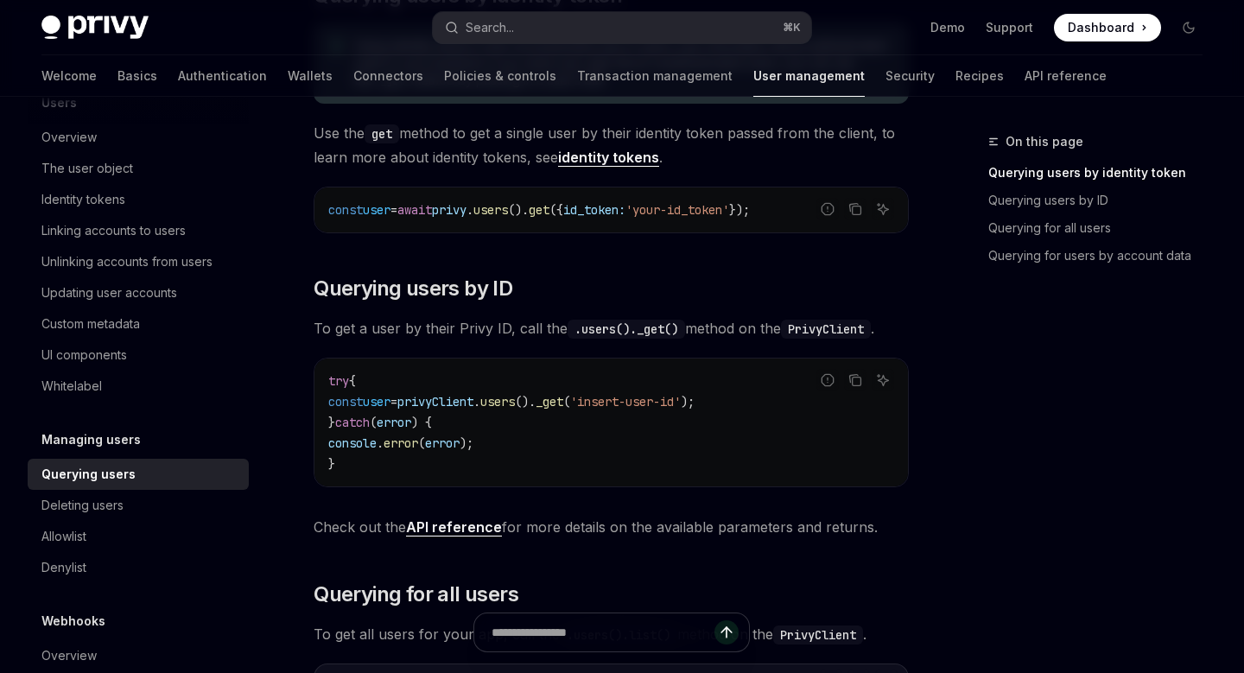
scroll to position [339, 0]
click at [853, 381] on icon "Copy the contents from the code block" at bounding box center [857, 382] width 9 height 9
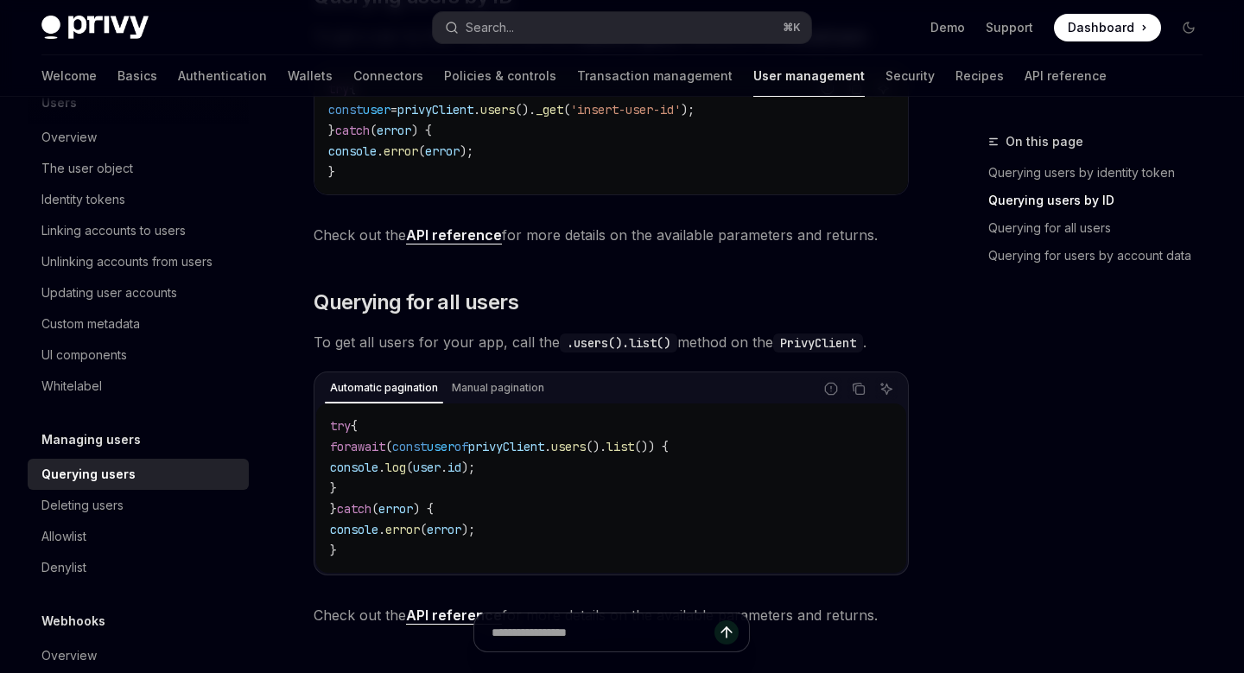
scroll to position [773, 0]
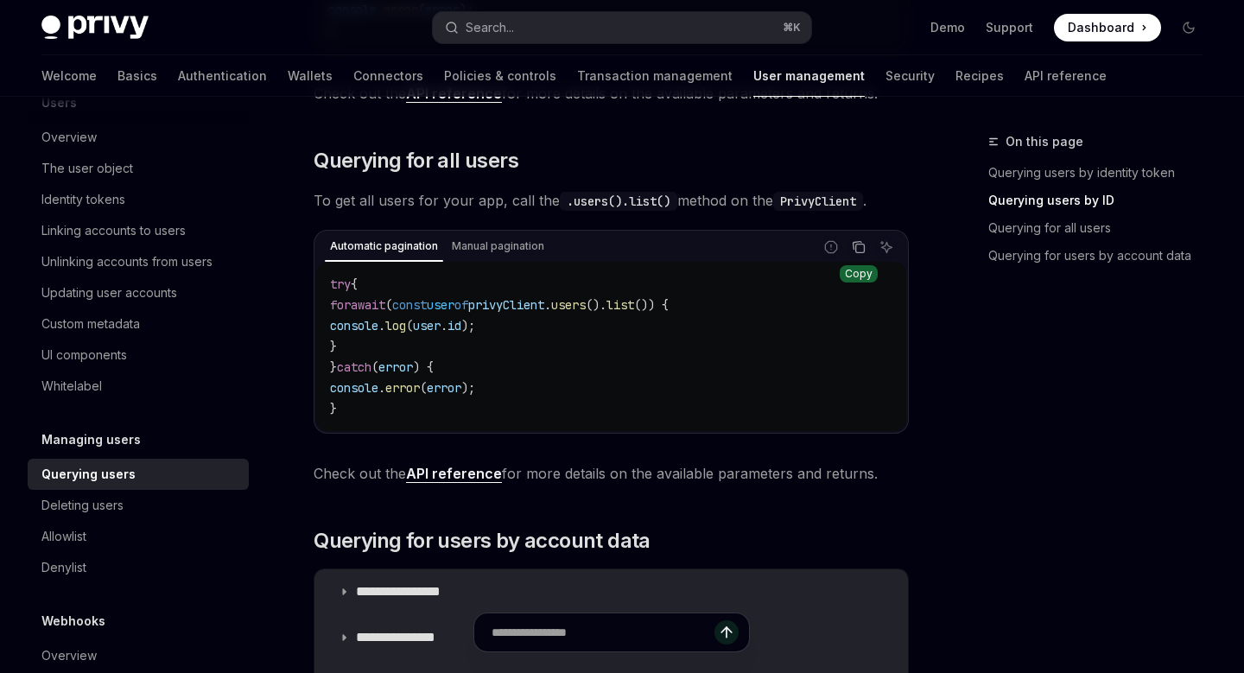
click at [852, 251] on icon "Copy the contents from the code block" at bounding box center [859, 247] width 14 height 14
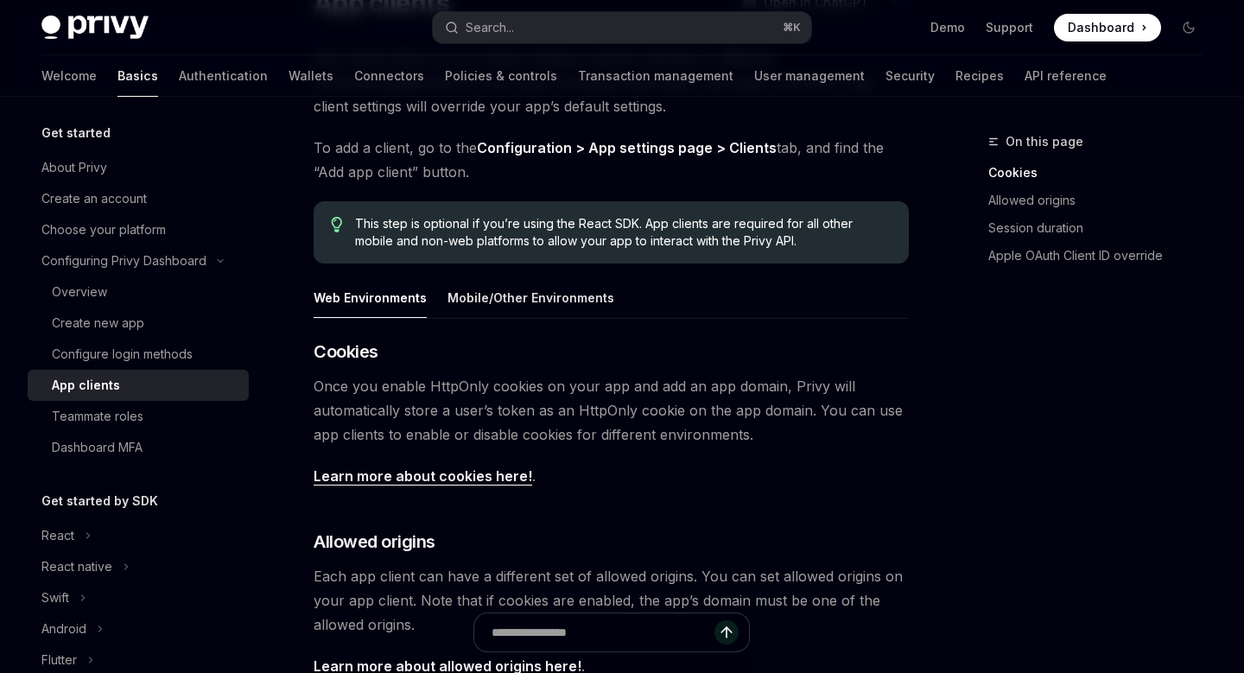
scroll to position [189, 0]
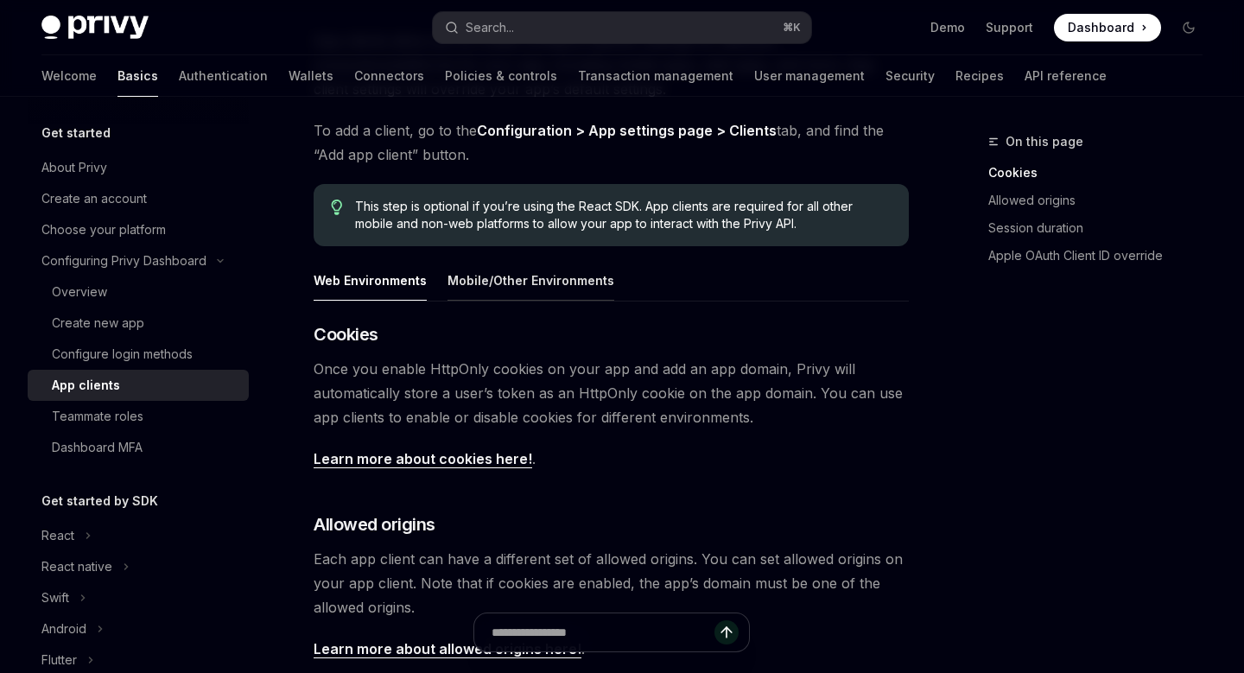
click at [531, 281] on div "Mobile/Other Environments" at bounding box center [530, 280] width 167 height 41
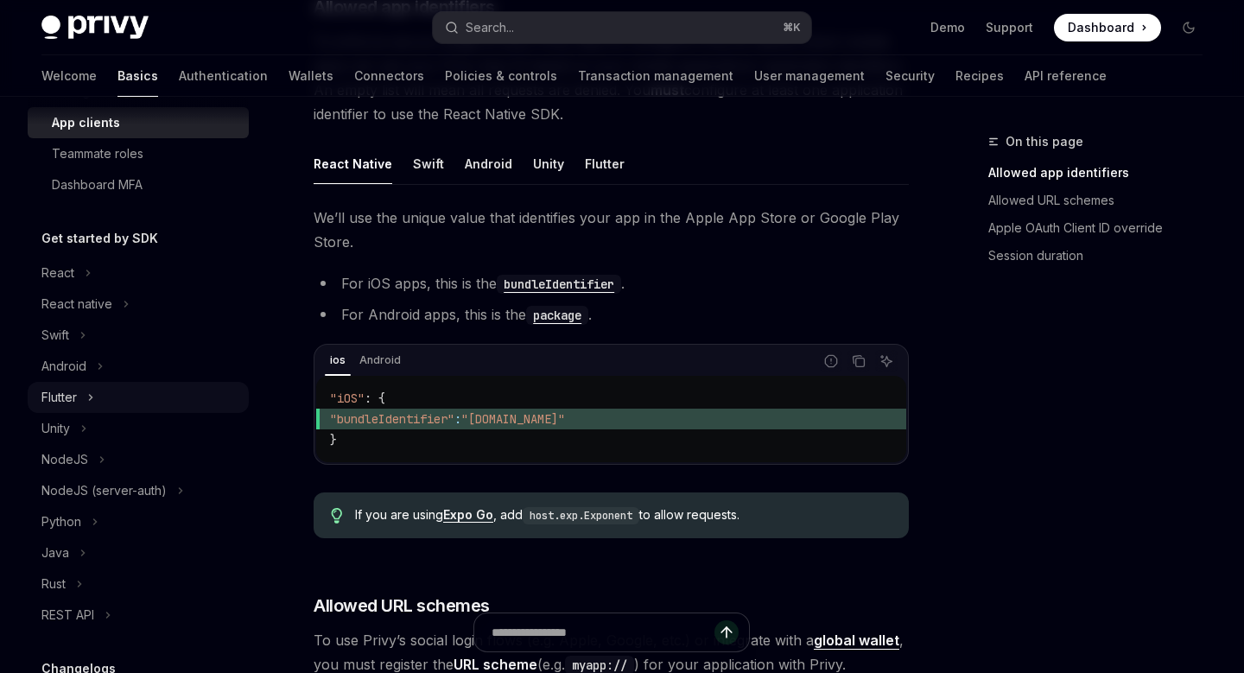
scroll to position [296, 0]
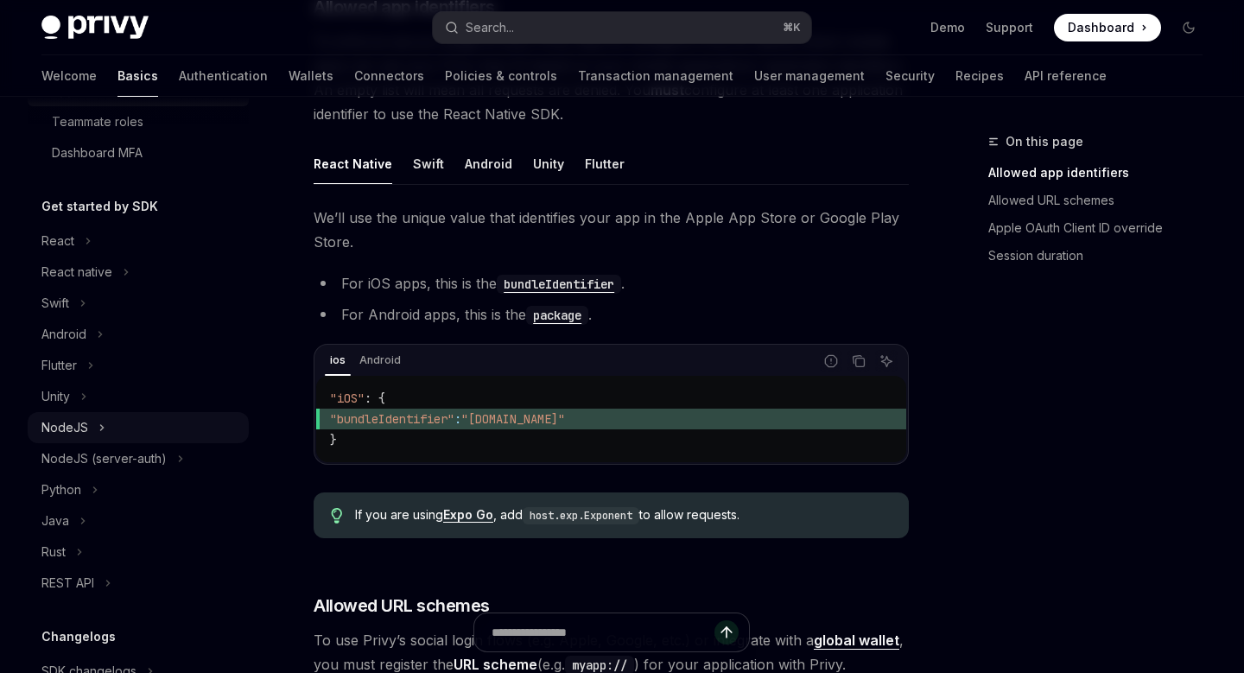
click at [119, 428] on button "NodeJS" at bounding box center [138, 427] width 221 height 31
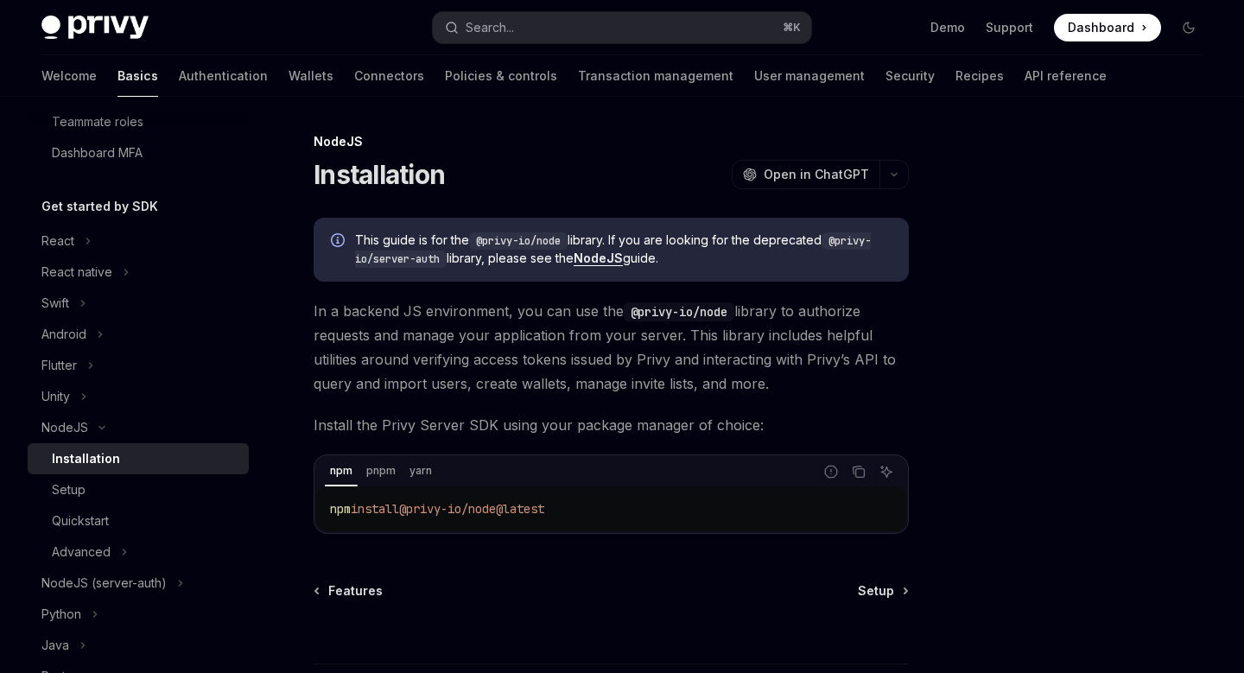
drag, startPoint x: 418, startPoint y: 507, endPoint x: 594, endPoint y: 502, distance: 176.3
click at [594, 502] on code "npm install @privy-io/node@latest" at bounding box center [611, 508] width 562 height 21
copy span "@privy-io/node@latest"
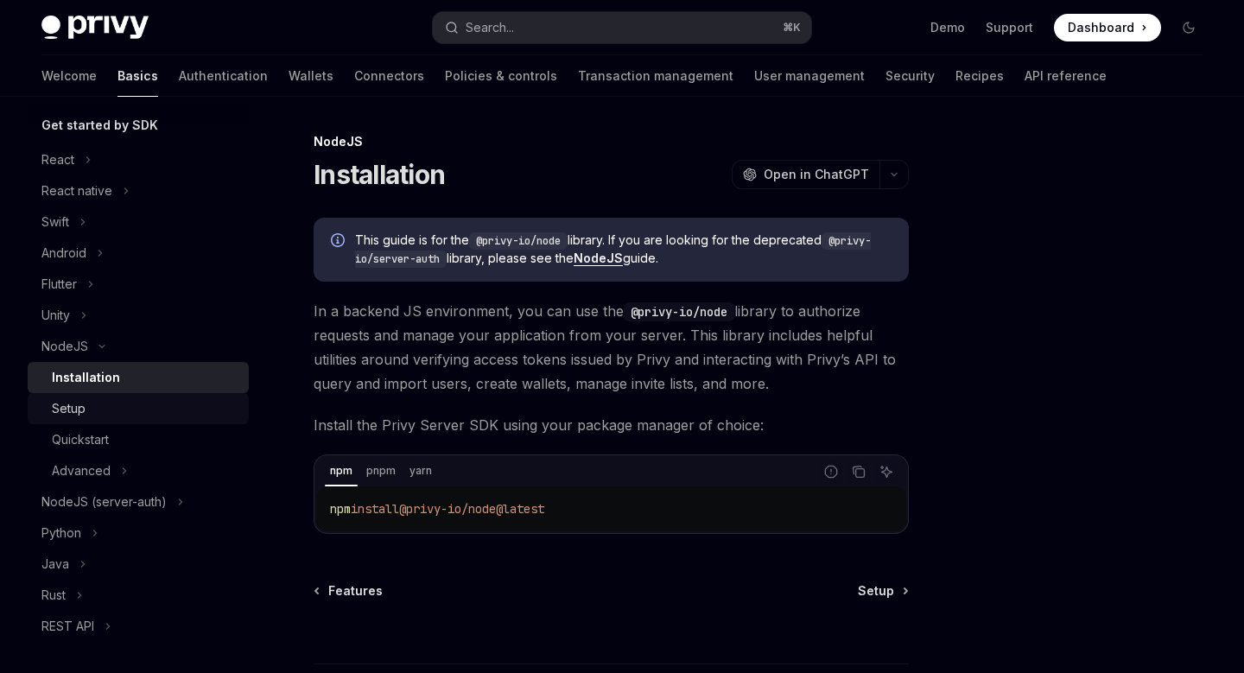
scroll to position [394, 0]
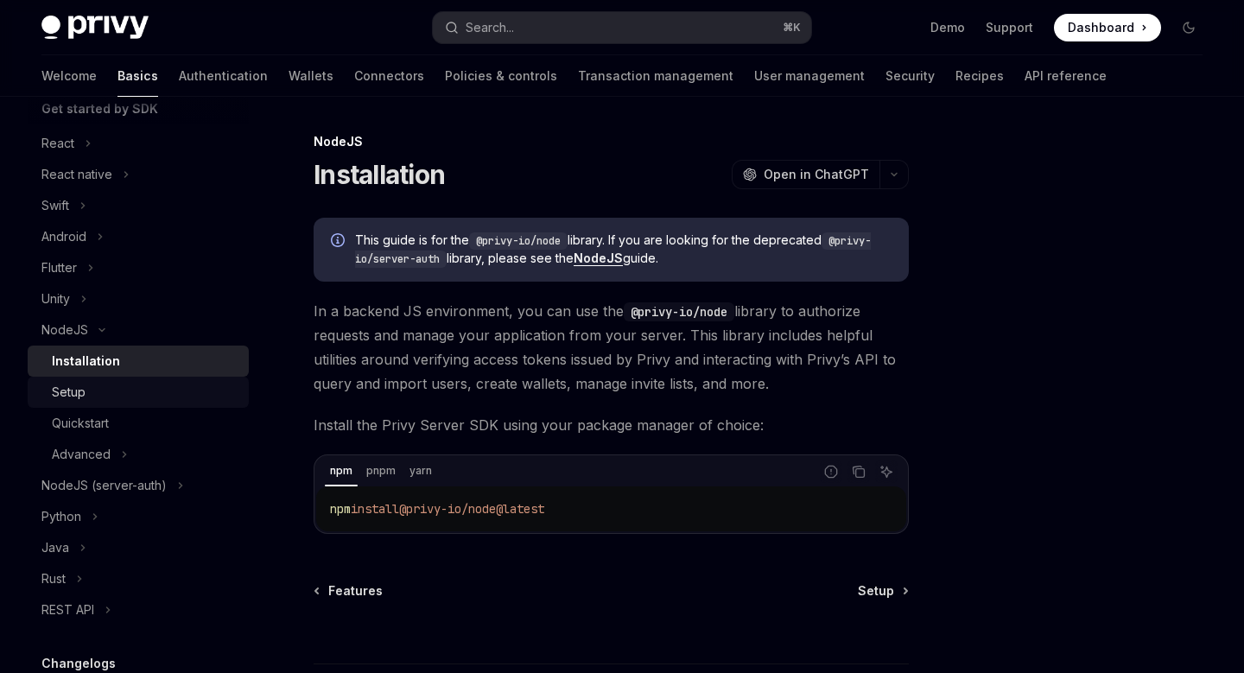
click at [124, 390] on div "Setup" at bounding box center [145, 392] width 187 height 21
type textarea "*"
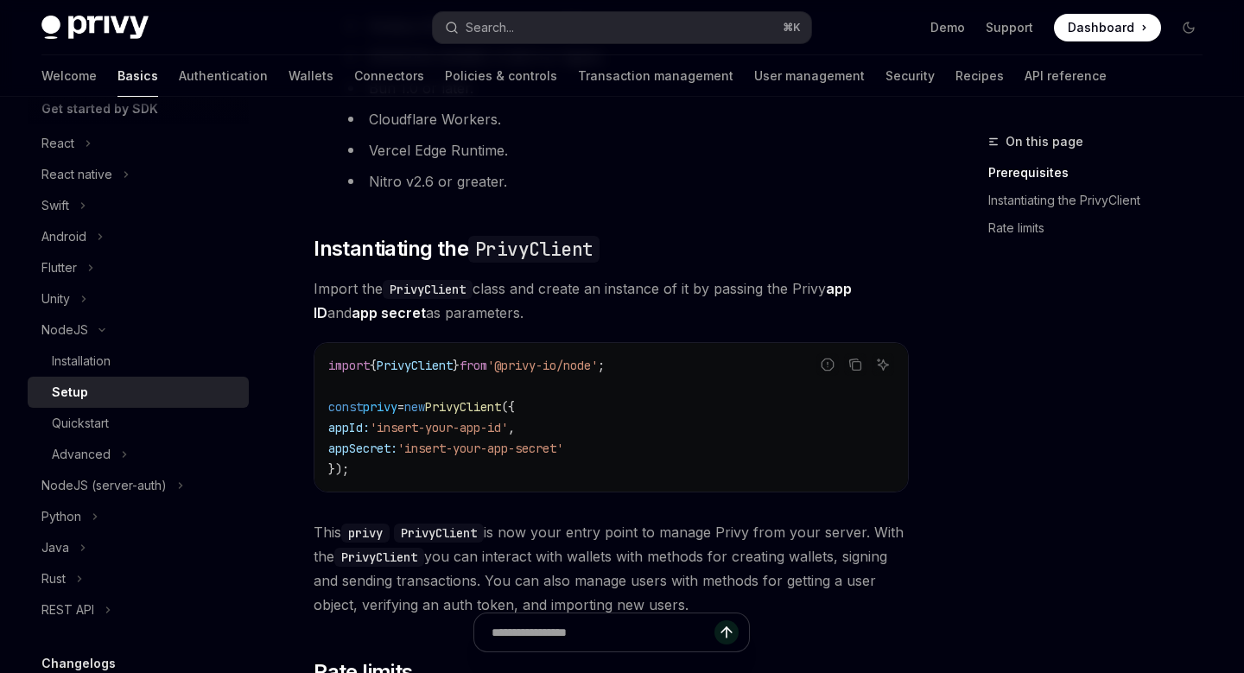
scroll to position [357, 0]
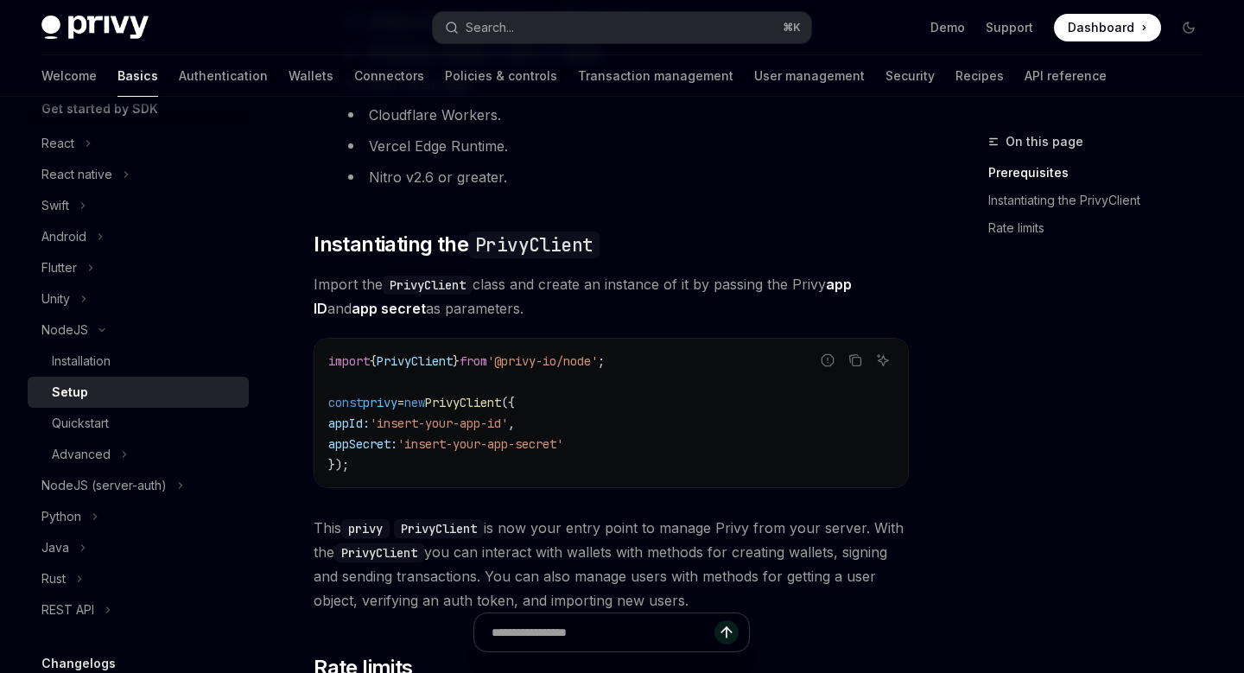
click at [706, 359] on code "import { PrivyClient } from '@privy-io/node' ; const privy = new PrivyClient ({…" at bounding box center [611, 413] width 566 height 124
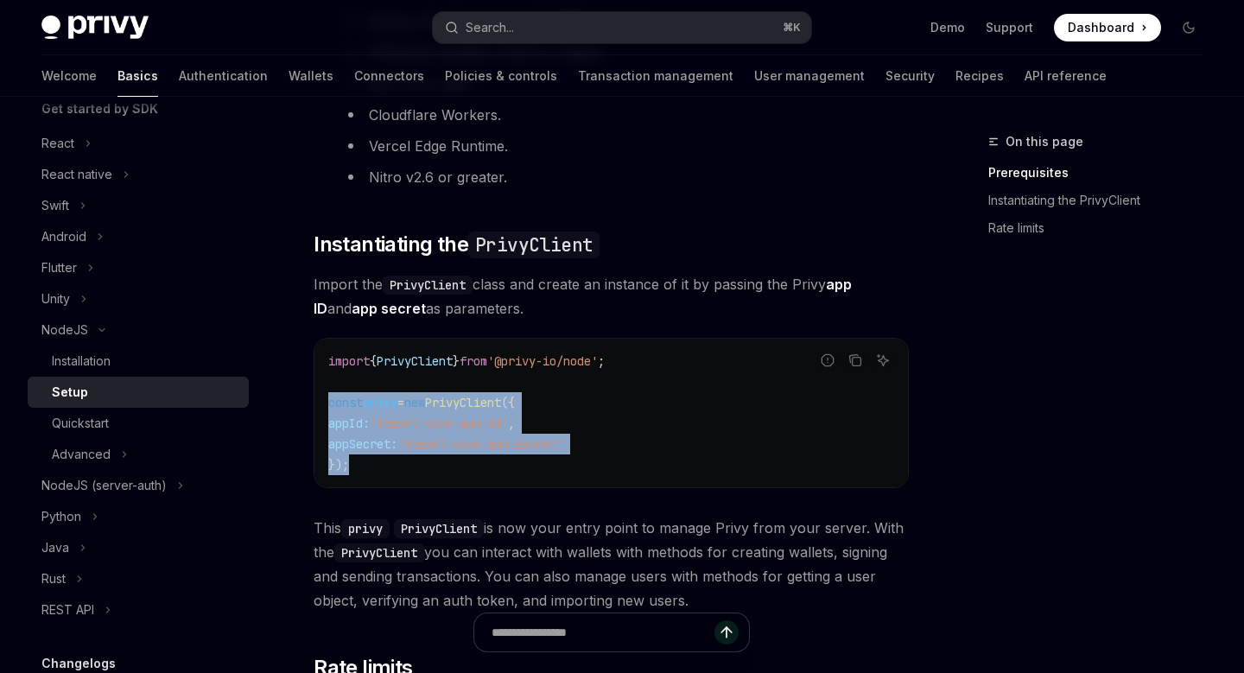
drag, startPoint x: 451, startPoint y: 482, endPoint x: 324, endPoint y: 409, distance: 146.3
click at [324, 409] on div "import { PrivyClient } from '@privy-io/node' ; const privy = new PrivyClient ({…" at bounding box center [610, 413] width 593 height 149
copy code "const privy = new PrivyClient ({ appId: 'insert-your-app-id' , appSecret: 'inse…"
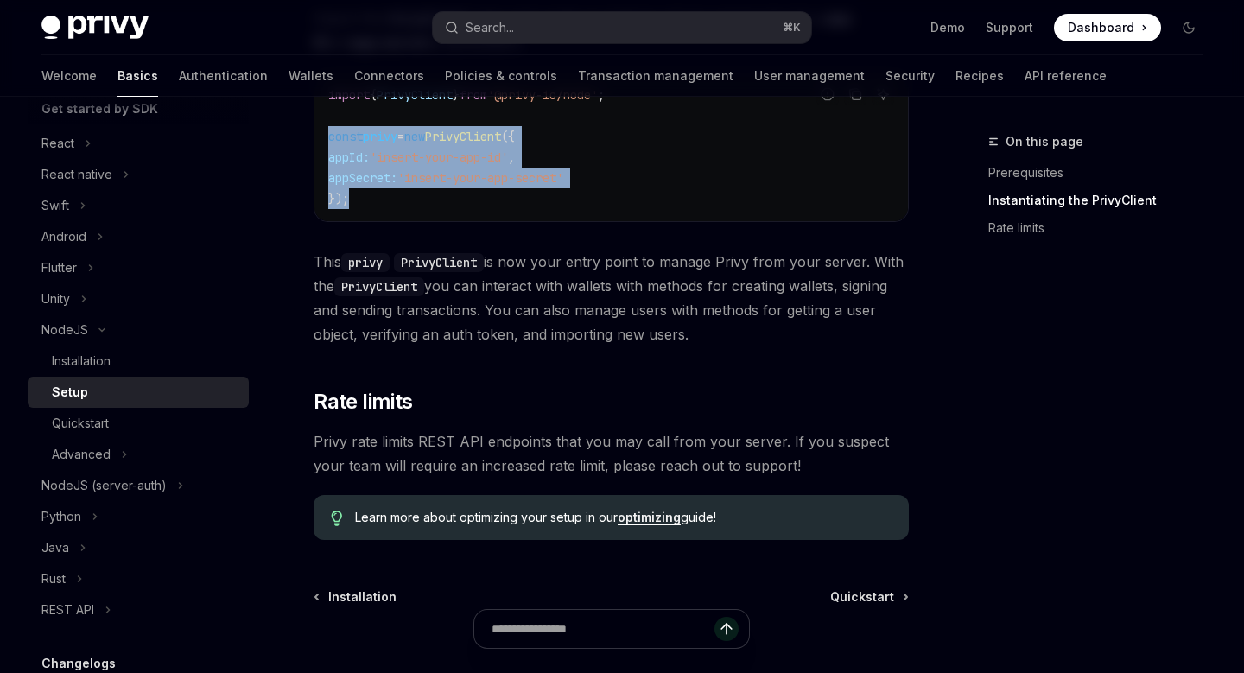
scroll to position [460, 0]
